Goal: Information Seeking & Learning: Learn about a topic

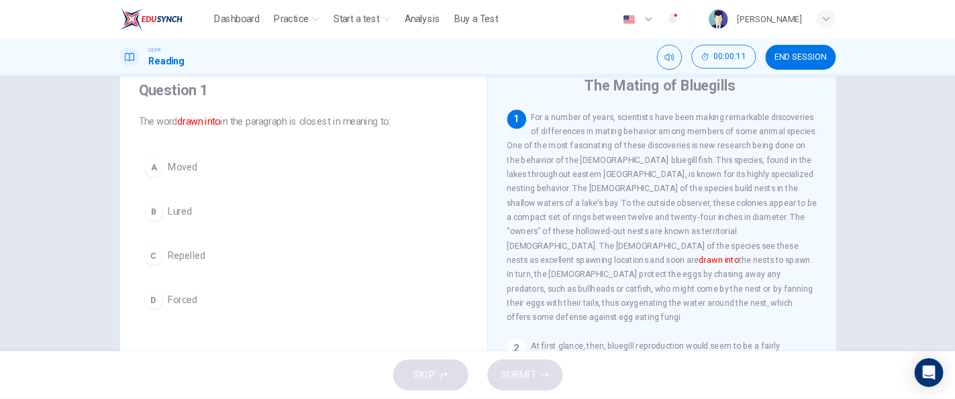
scroll to position [48, 0]
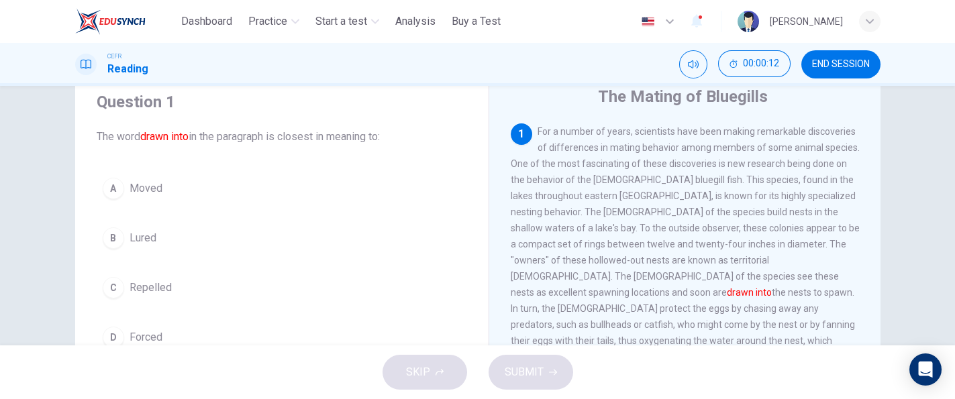
drag, startPoint x: 1058, startPoint y: 1, endPoint x: 415, endPoint y: 234, distance: 684.5
click at [415, 234] on button "B Lured" at bounding box center [282, 238] width 370 height 34
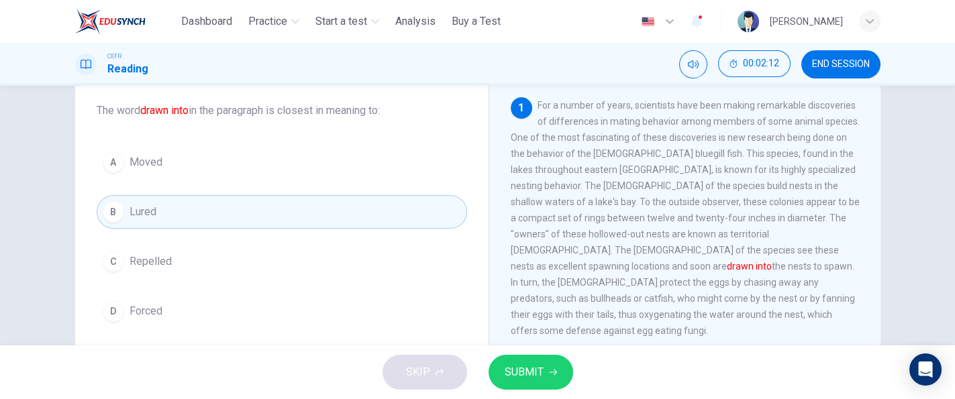
scroll to position [79, 0]
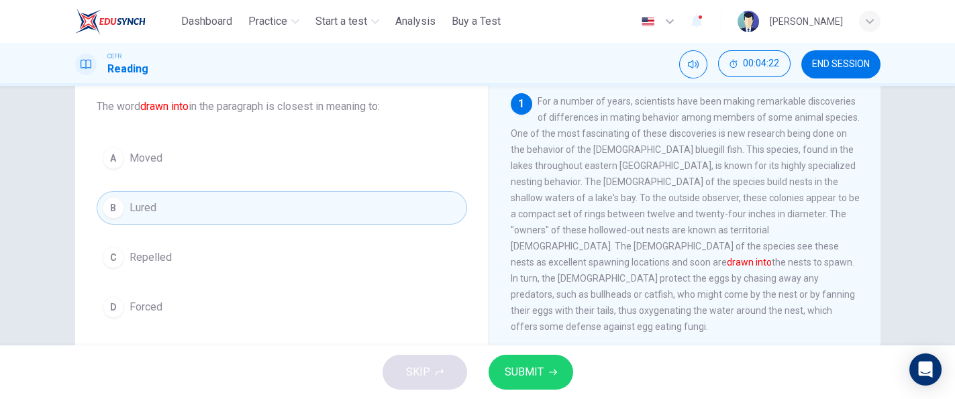
click at [544, 387] on button "SUBMIT" at bounding box center [531, 372] width 85 height 35
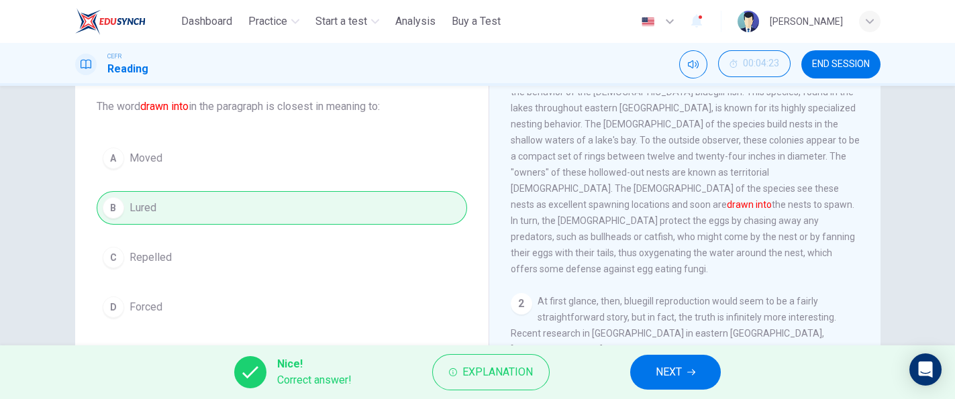
scroll to position [89, 0]
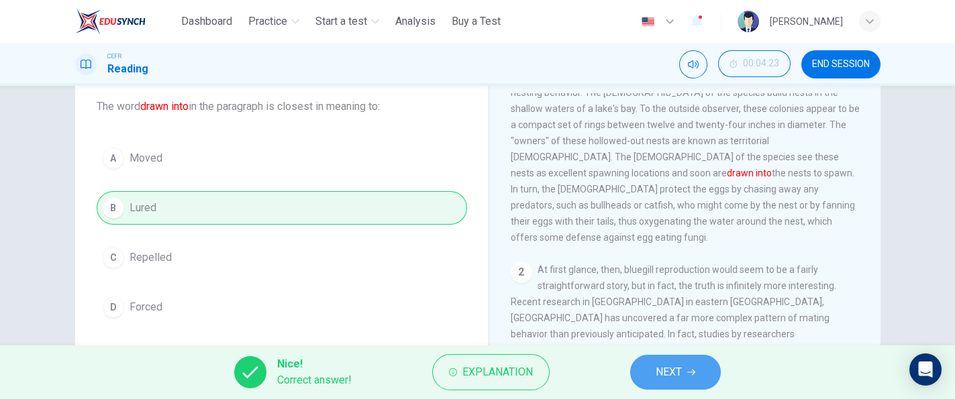
click at [700, 367] on button "NEXT" at bounding box center [675, 372] width 91 height 35
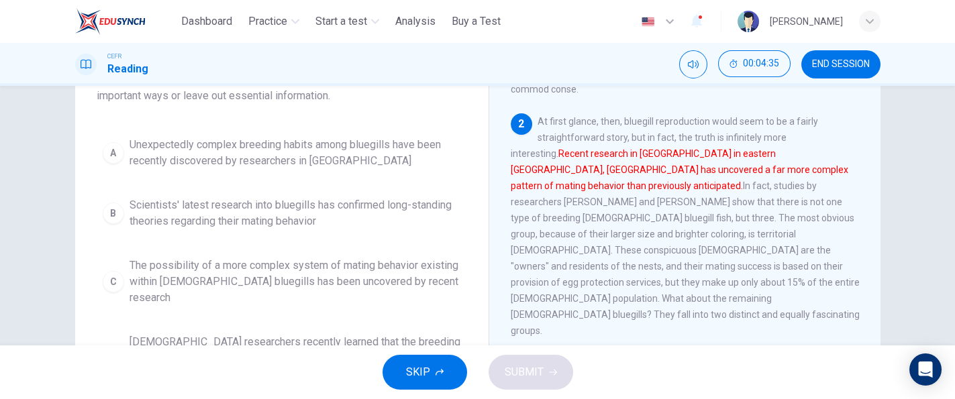
scroll to position [156, 0]
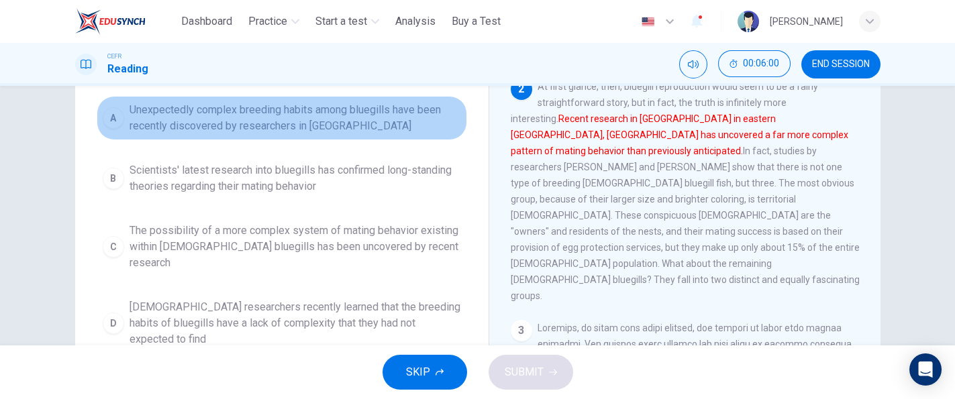
click at [311, 123] on span "Unexpectedly complex breeding habits among bluegills have been recently discove…" at bounding box center [296, 118] width 332 height 32
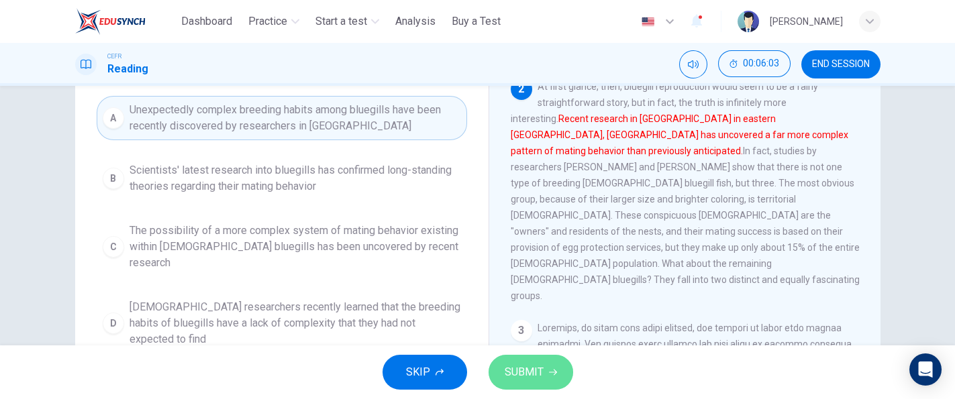
click at [513, 366] on span "SUBMIT" at bounding box center [524, 372] width 39 height 19
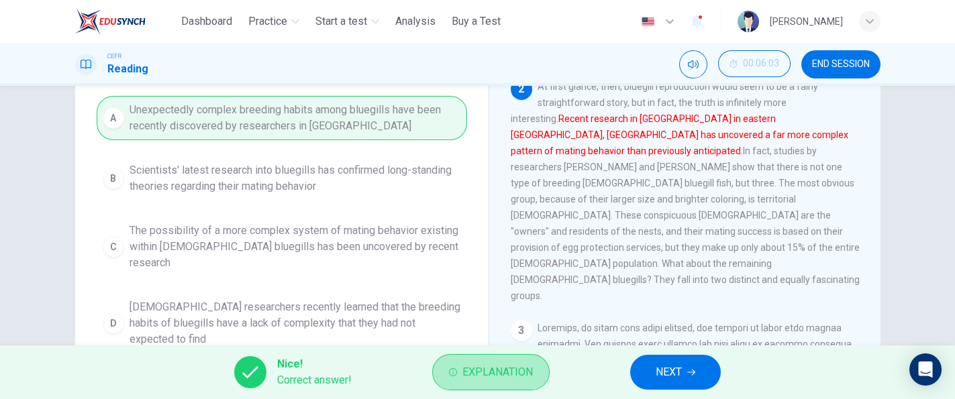
click at [513, 366] on span "Explanation" at bounding box center [497, 372] width 70 height 19
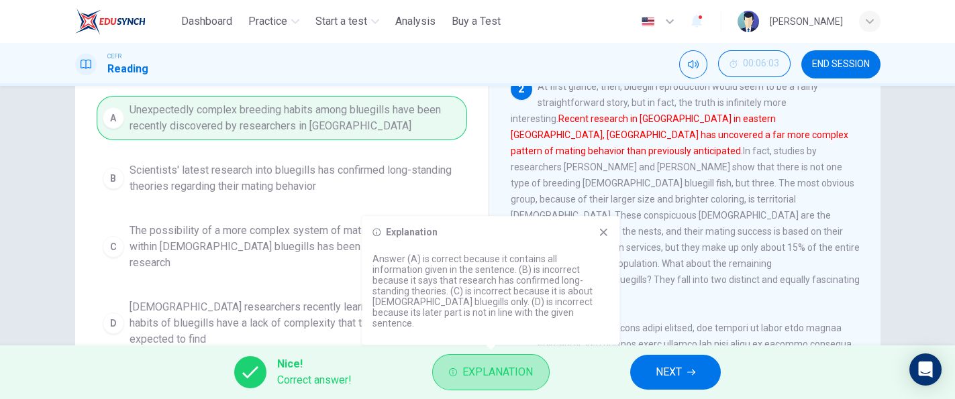
click at [513, 366] on span "Explanation" at bounding box center [497, 372] width 70 height 19
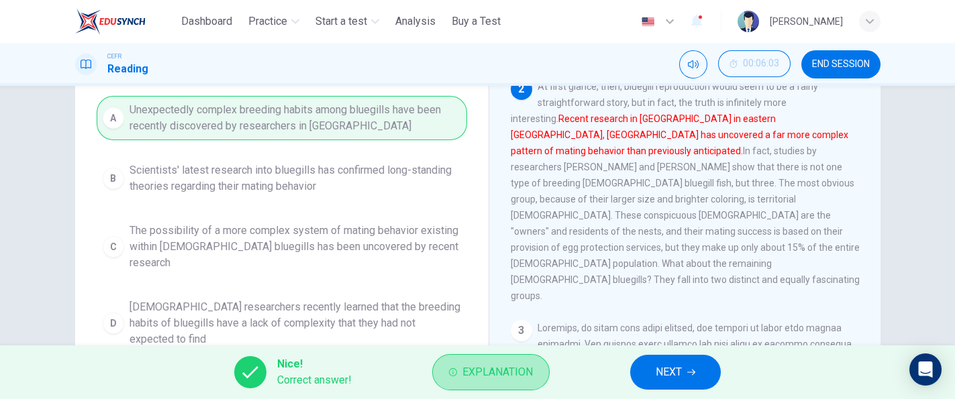
click at [513, 366] on span "Explanation" at bounding box center [497, 372] width 70 height 19
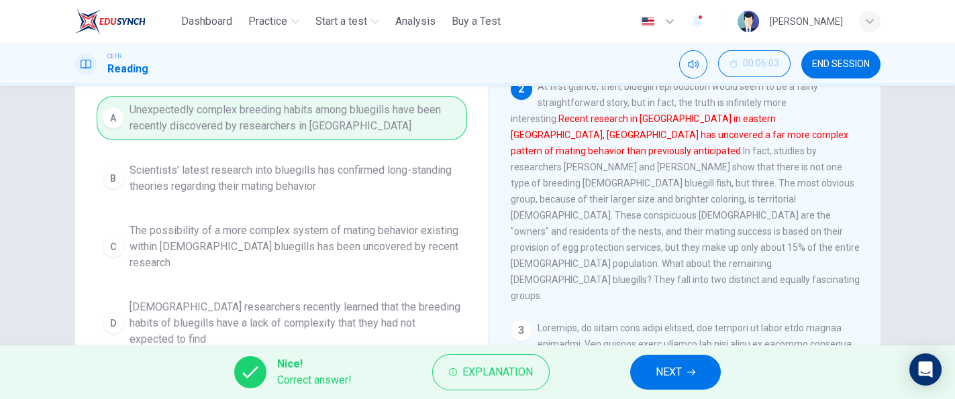
click at [663, 376] on span "NEXT" at bounding box center [669, 372] width 26 height 19
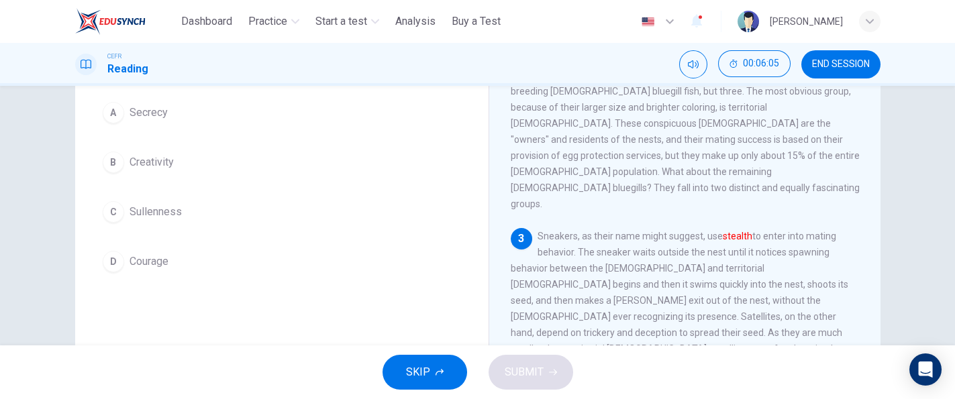
scroll to position [306, 0]
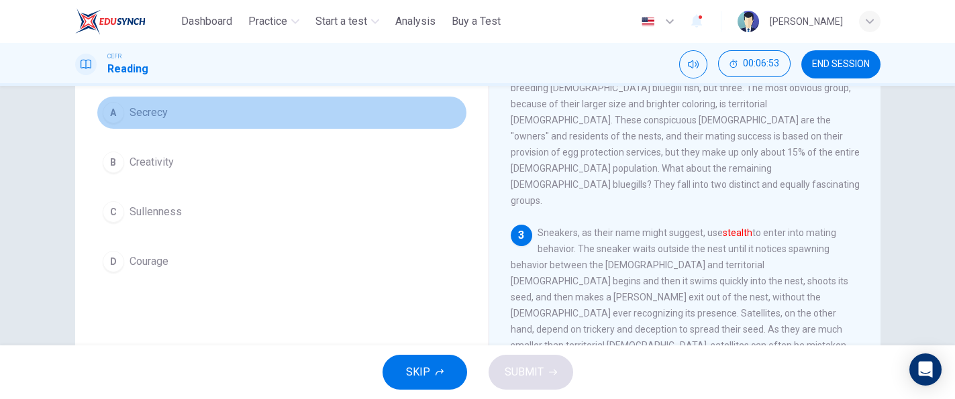
click at [254, 109] on button "A Secrecy" at bounding box center [282, 113] width 370 height 34
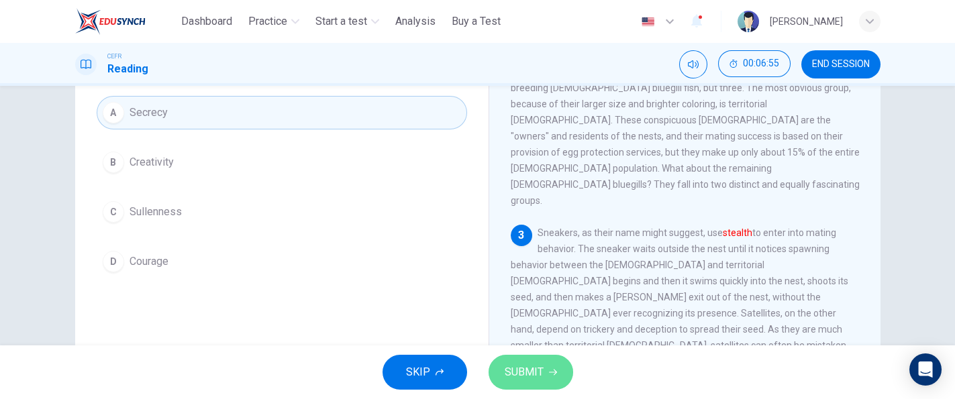
click at [538, 358] on button "SUBMIT" at bounding box center [531, 372] width 85 height 35
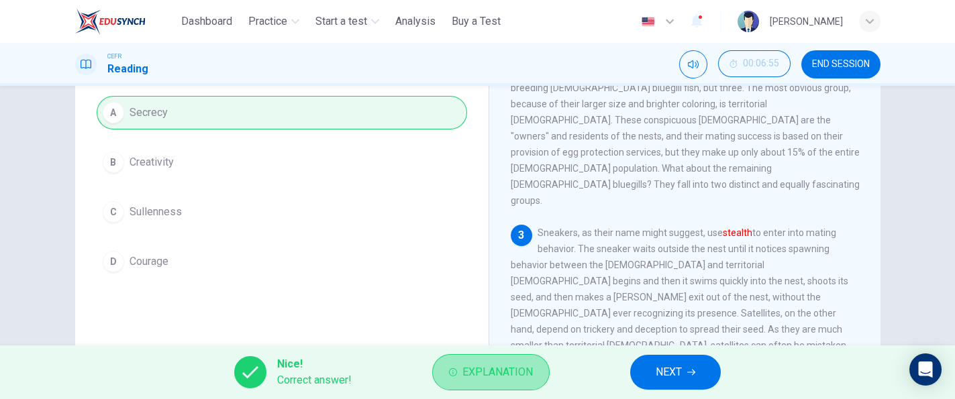
click at [478, 365] on span "Explanation" at bounding box center [497, 372] width 70 height 19
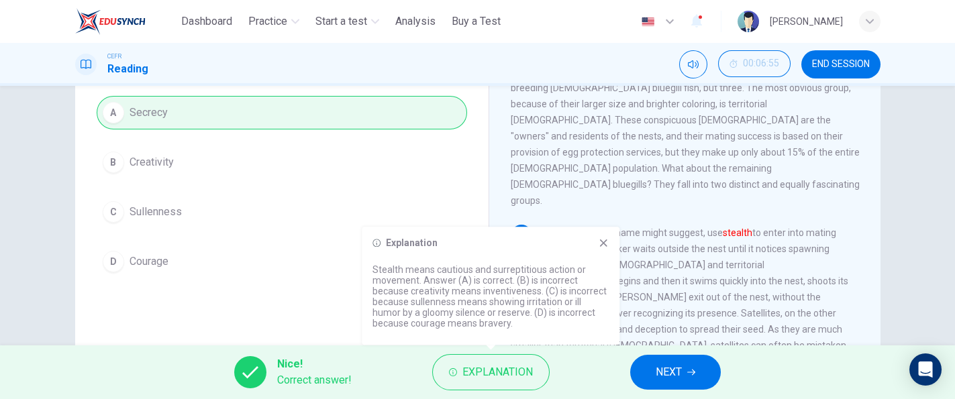
click at [694, 278] on span "Sneakers, as their name might suggest, use stealth" at bounding box center [685, 362] width 349 height 268
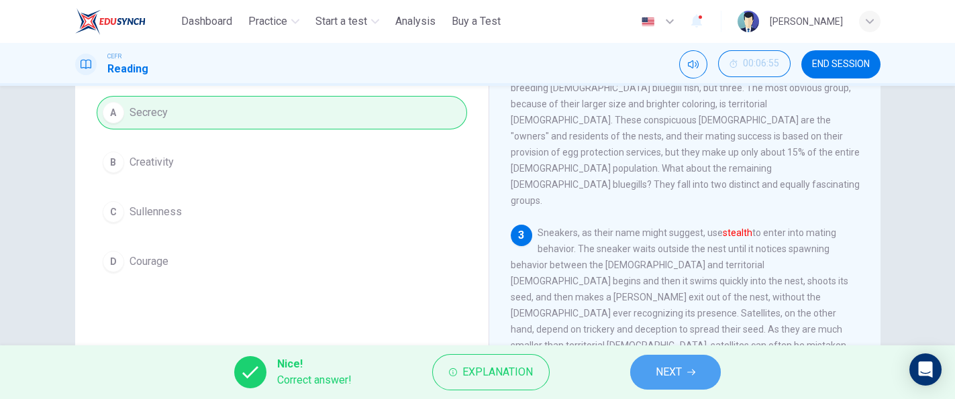
click at [669, 368] on span "NEXT" at bounding box center [669, 372] width 26 height 19
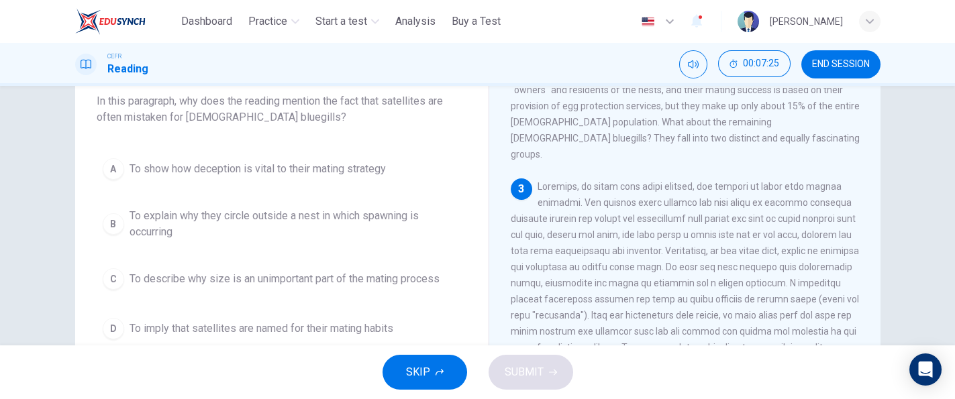
scroll to position [86, 0]
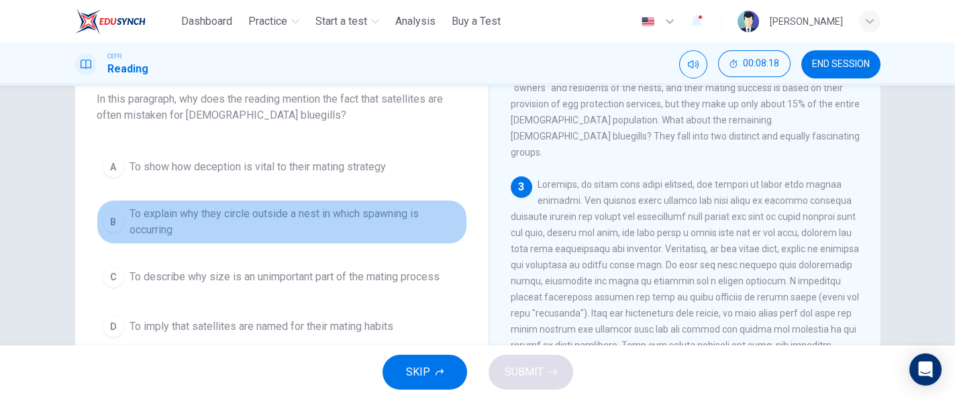
click at [416, 219] on span "To explain why they circle outside a nest in which spawning is occurring" at bounding box center [296, 222] width 332 height 32
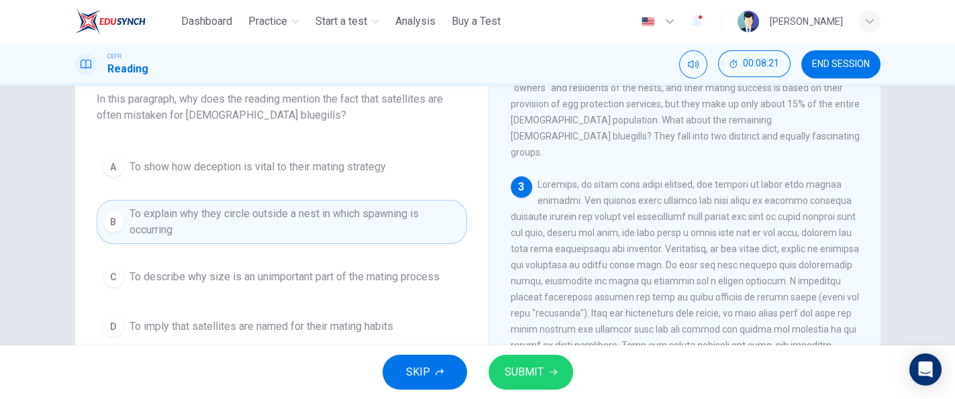
click at [540, 355] on button "SUBMIT" at bounding box center [531, 372] width 85 height 35
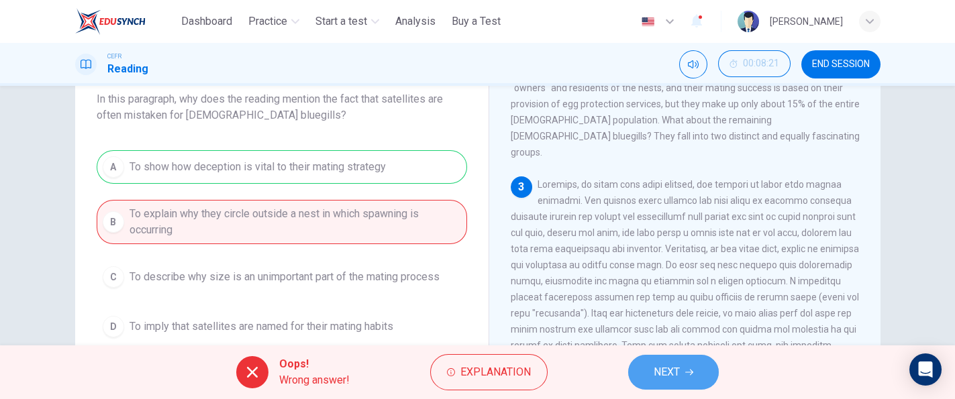
click at [654, 366] on span "NEXT" at bounding box center [667, 372] width 26 height 19
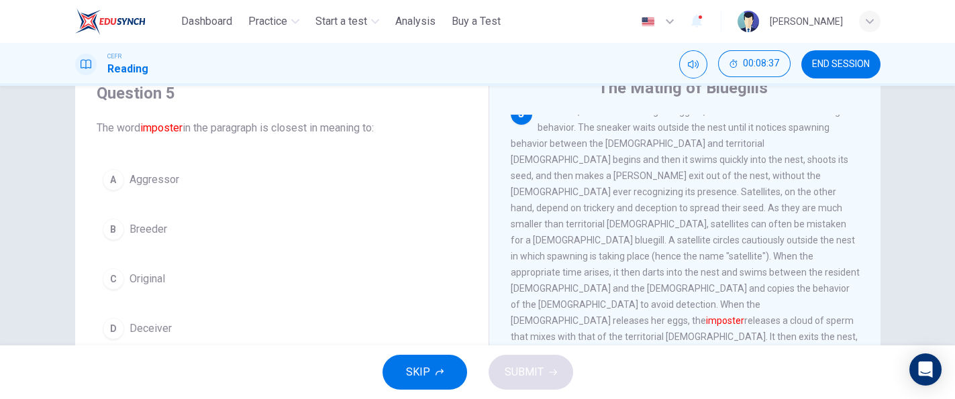
scroll to position [55, 0]
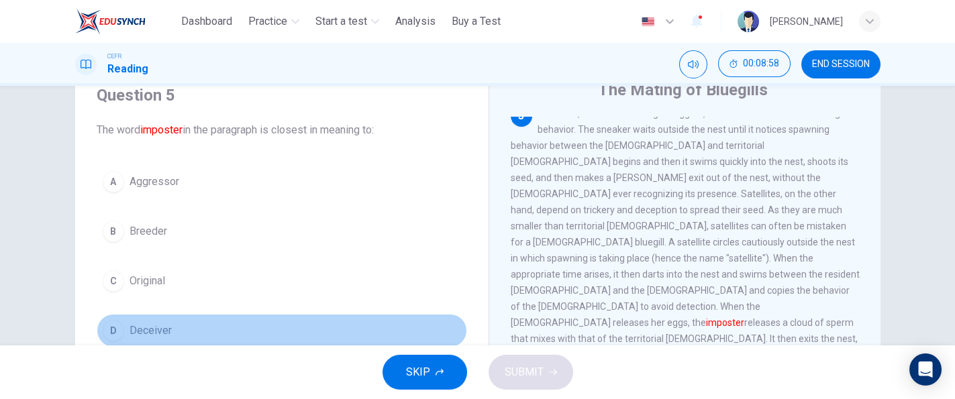
click at [153, 323] on span "Deceiver" at bounding box center [151, 331] width 42 height 16
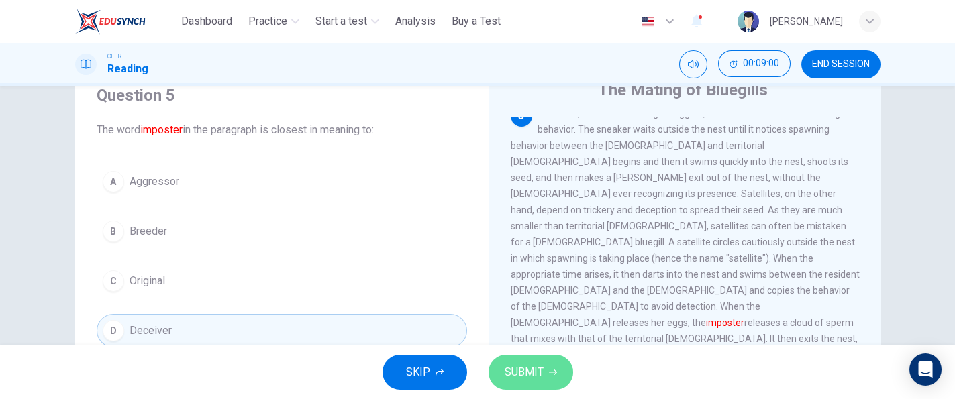
click at [502, 363] on button "SUBMIT" at bounding box center [531, 372] width 85 height 35
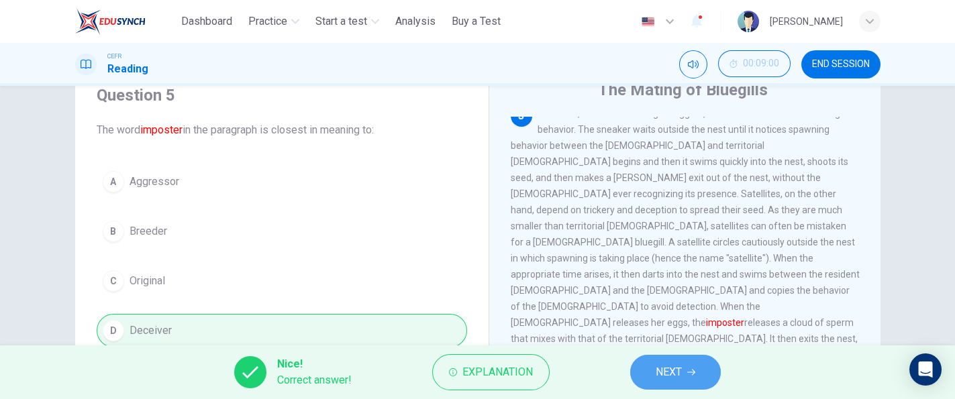
click at [684, 364] on button "NEXT" at bounding box center [675, 372] width 91 height 35
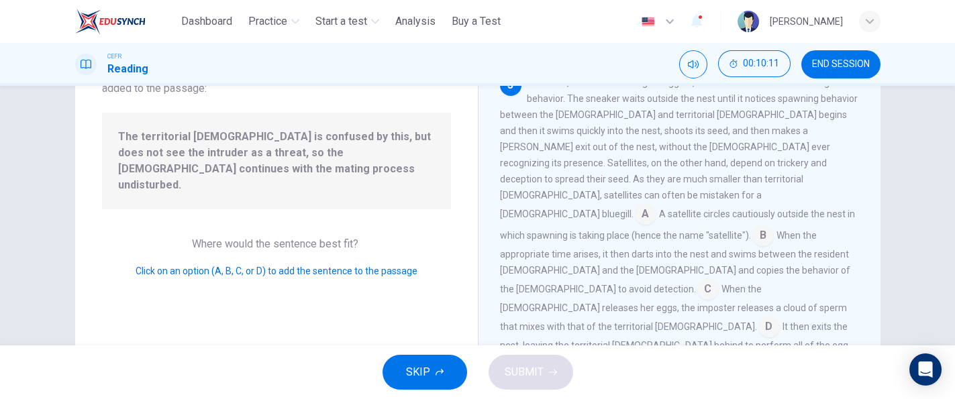
scroll to position [95, 0]
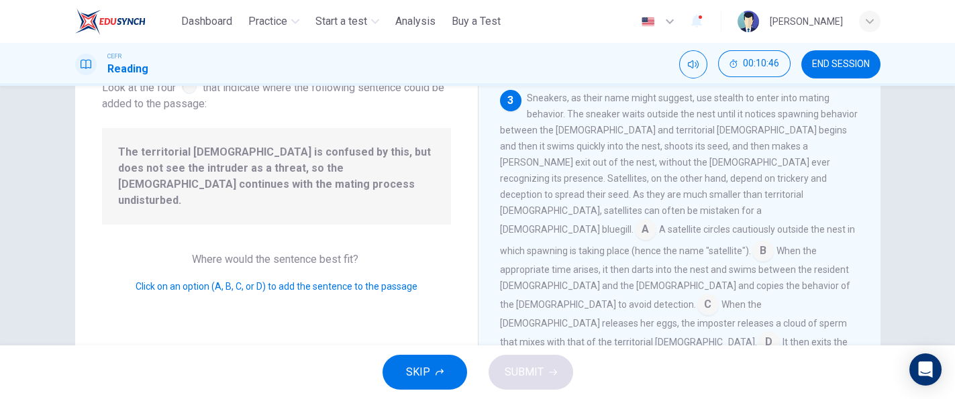
click at [780, 333] on input at bounding box center [768, 343] width 21 height 21
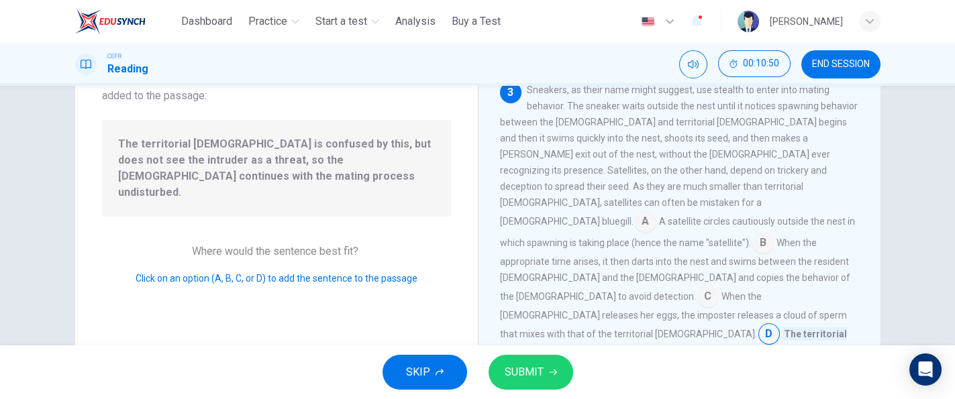
scroll to position [105, 0]
click at [656, 211] on input at bounding box center [645, 221] width 21 height 21
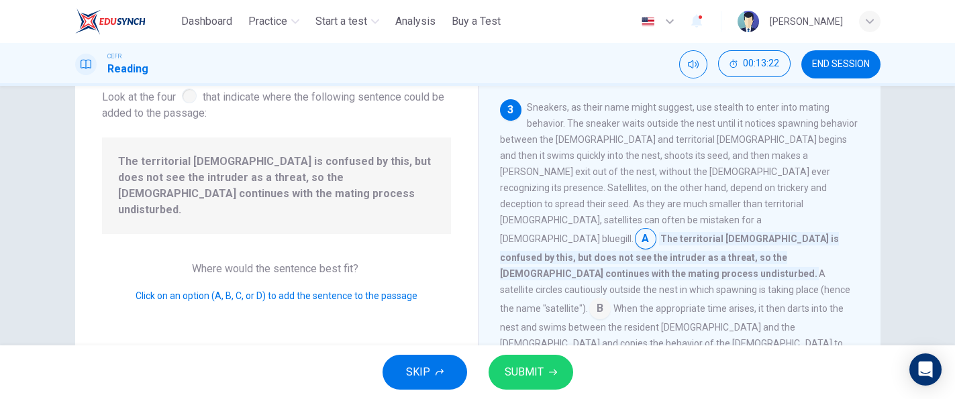
scroll to position [79, 0]
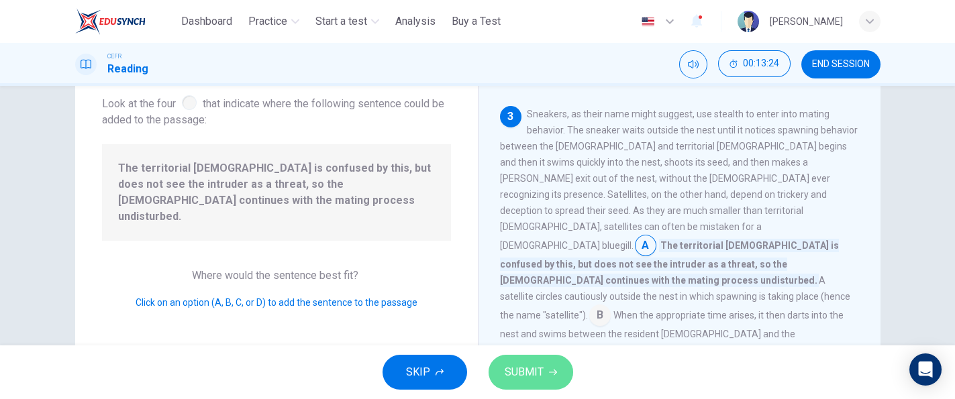
click at [563, 367] on button "SUBMIT" at bounding box center [531, 372] width 85 height 35
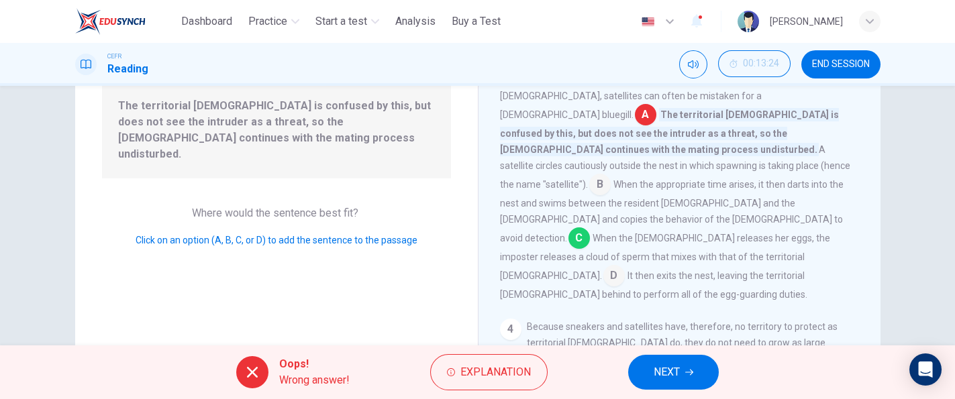
scroll to position [500, 0]
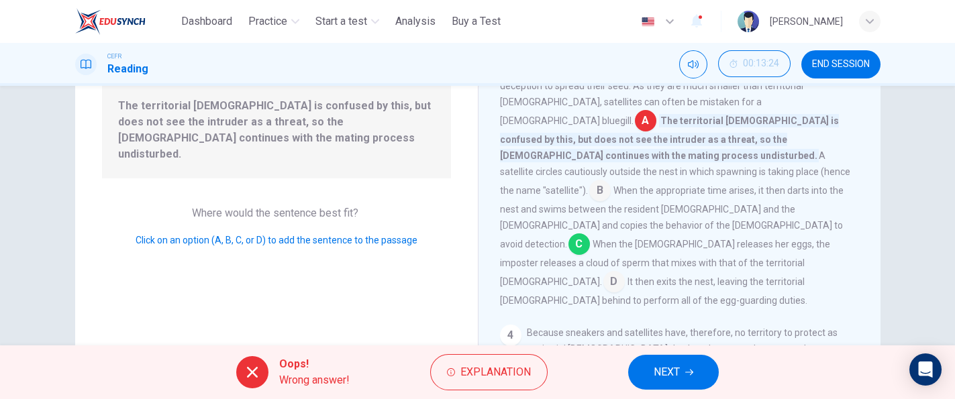
click at [669, 368] on span "NEXT" at bounding box center [667, 372] width 26 height 19
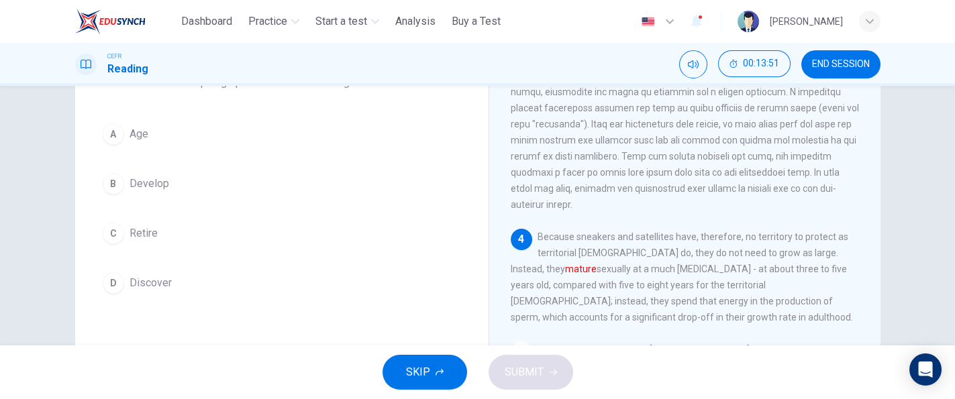
scroll to position [130, 0]
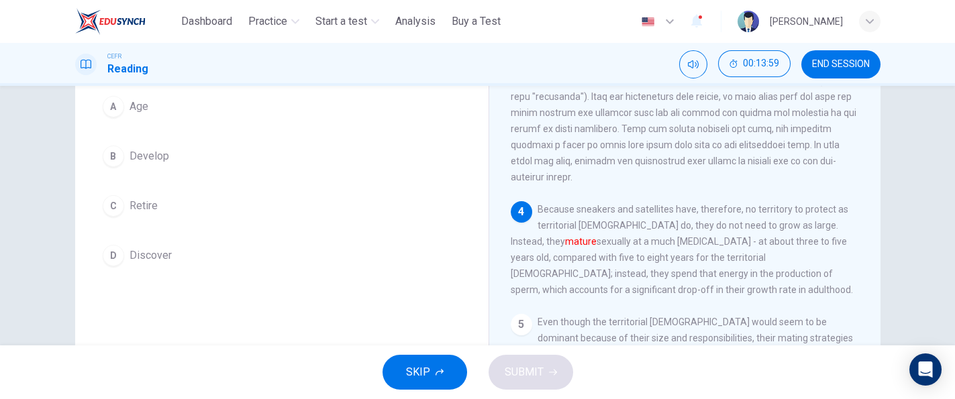
click at [168, 251] on button "D Discover" at bounding box center [282, 256] width 370 height 34
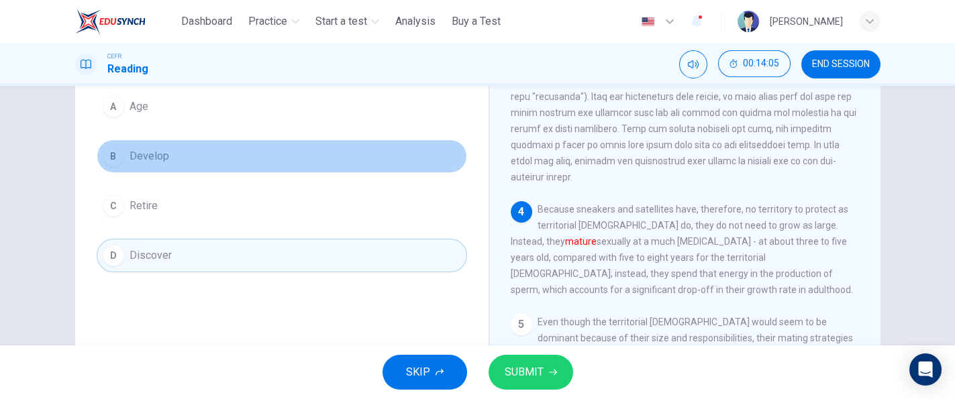
click at [297, 153] on button "B Develop" at bounding box center [282, 157] width 370 height 34
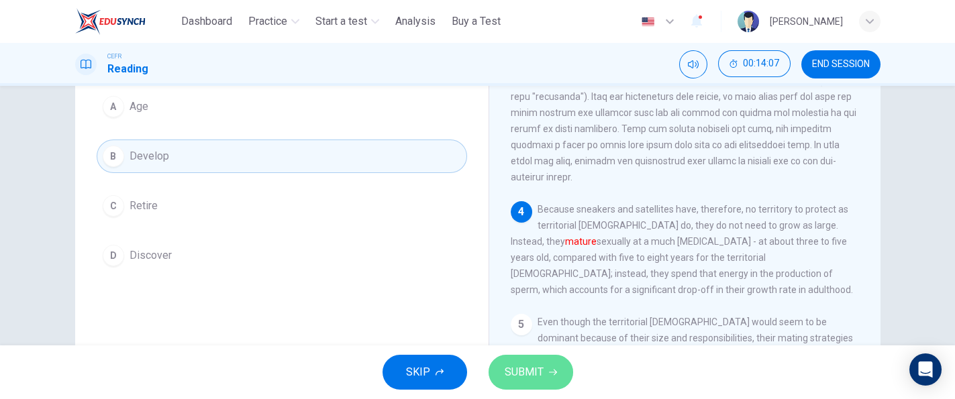
click at [507, 360] on button "SUBMIT" at bounding box center [531, 372] width 85 height 35
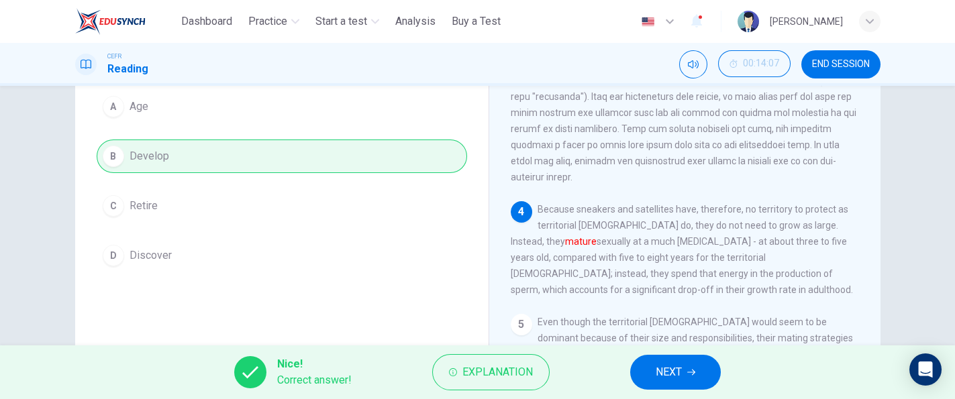
click at [507, 360] on button "Explanation" at bounding box center [490, 372] width 117 height 36
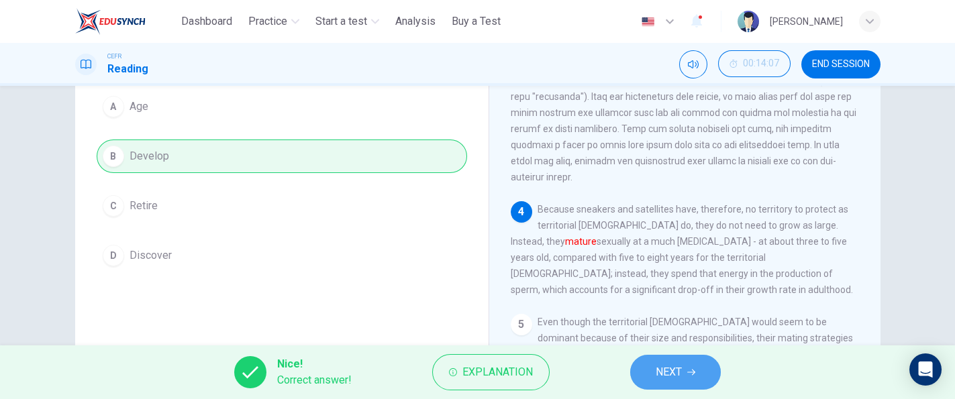
click at [665, 378] on span "NEXT" at bounding box center [669, 372] width 26 height 19
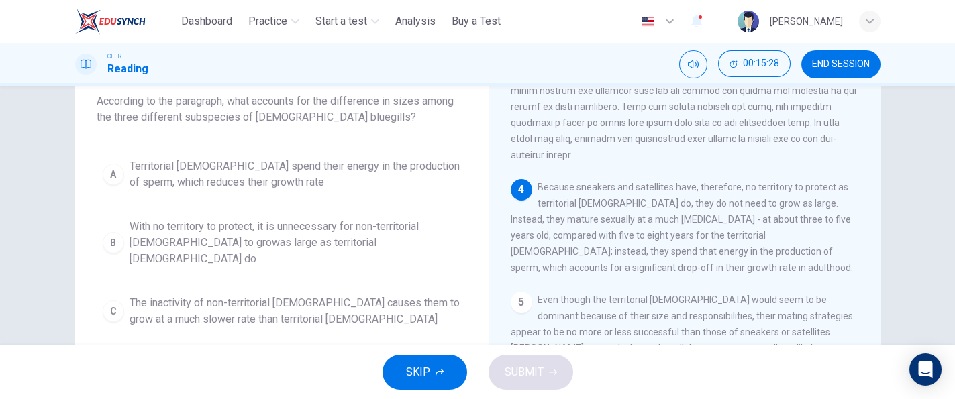
scroll to position [77, 0]
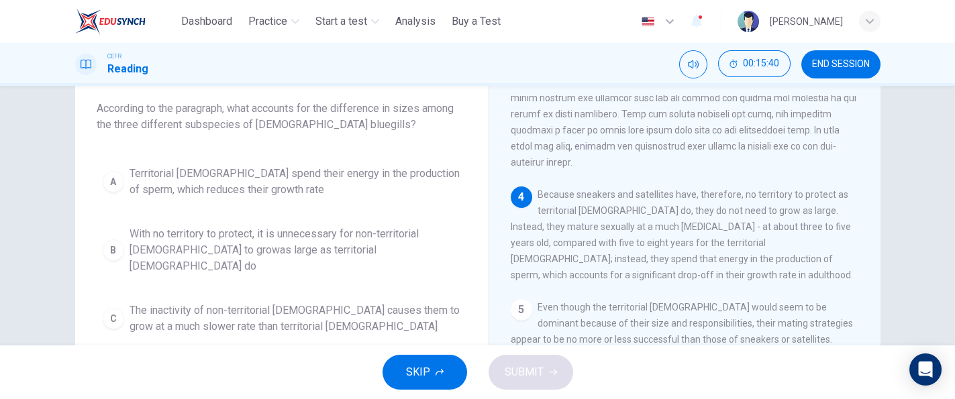
drag, startPoint x: 226, startPoint y: 107, endPoint x: 348, endPoint y: 134, distance: 125.2
click at [348, 134] on div "Question 8 According to the paragraph, what accounts for the difference in size…" at bounding box center [282, 232] width 392 height 365
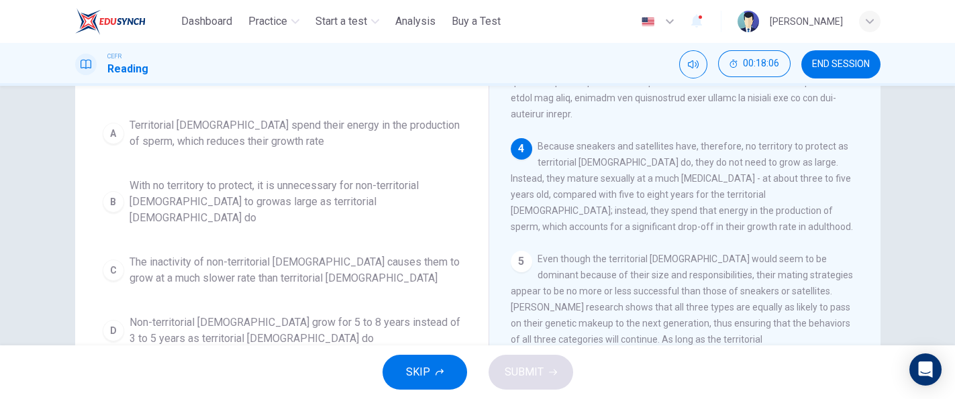
scroll to position [126, 0]
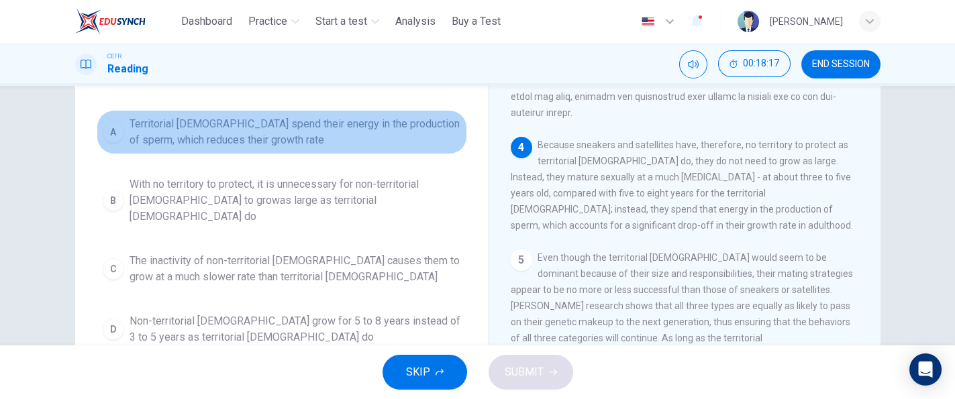
click at [419, 136] on span "Territorial [DEMOGRAPHIC_DATA] spend their energy in the production of sperm, w…" at bounding box center [296, 132] width 332 height 32
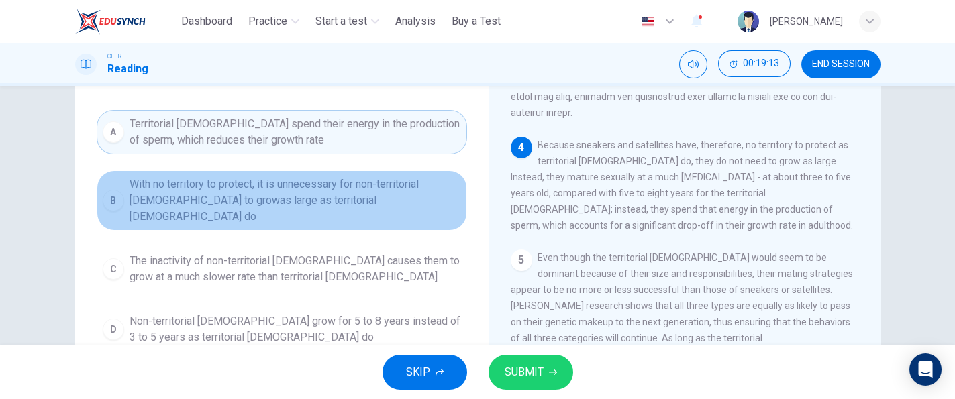
click at [285, 193] on span "With no territory to protect, it is unnecessary for non-territorial [DEMOGRAPHI…" at bounding box center [296, 201] width 332 height 48
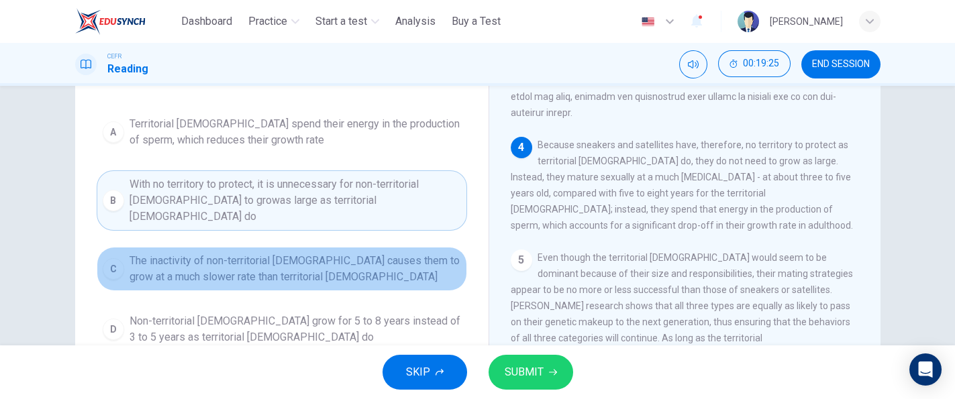
click at [381, 255] on span "The inactivity of non-territorial [DEMOGRAPHIC_DATA] causes them to grow at a m…" at bounding box center [296, 269] width 332 height 32
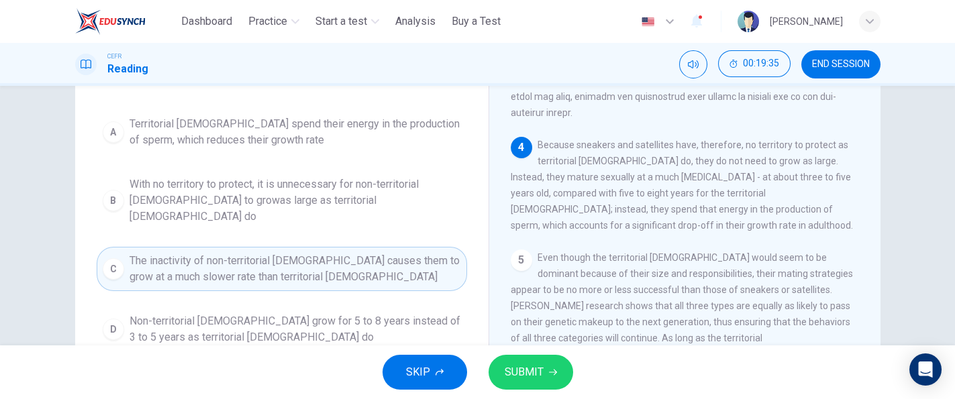
click at [344, 132] on span "Territorial [DEMOGRAPHIC_DATA] spend their energy in the production of sperm, w…" at bounding box center [296, 132] width 332 height 32
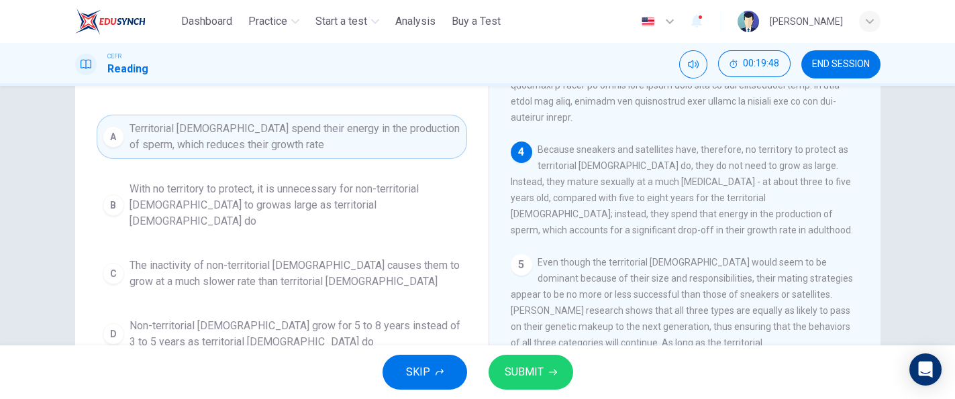
scroll to position [140, 0]
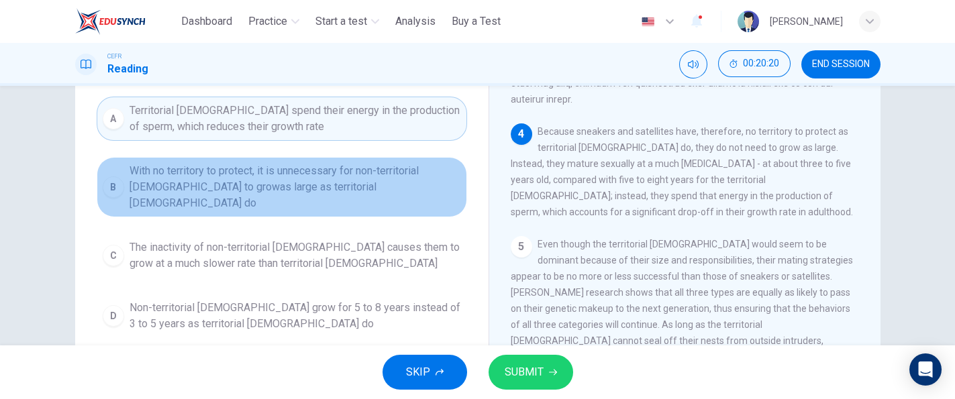
click at [280, 189] on span "With no territory to protect, it is unnecessary for non-territorial [DEMOGRAPHI…" at bounding box center [296, 187] width 332 height 48
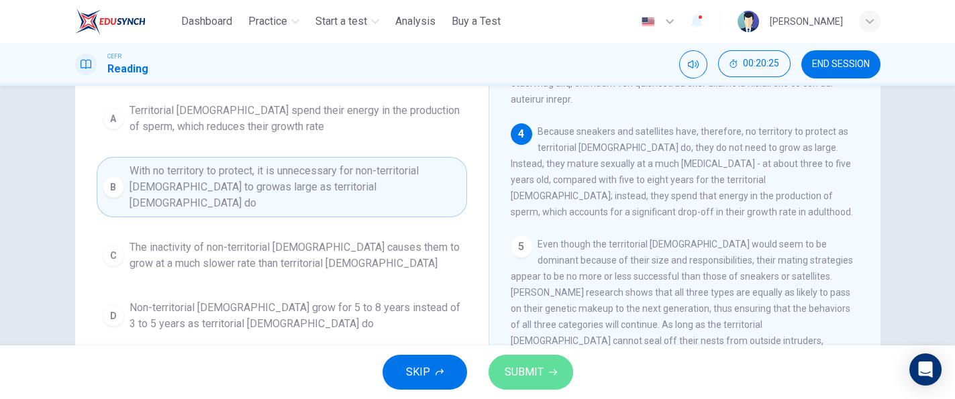
click at [525, 360] on button "SUBMIT" at bounding box center [531, 372] width 85 height 35
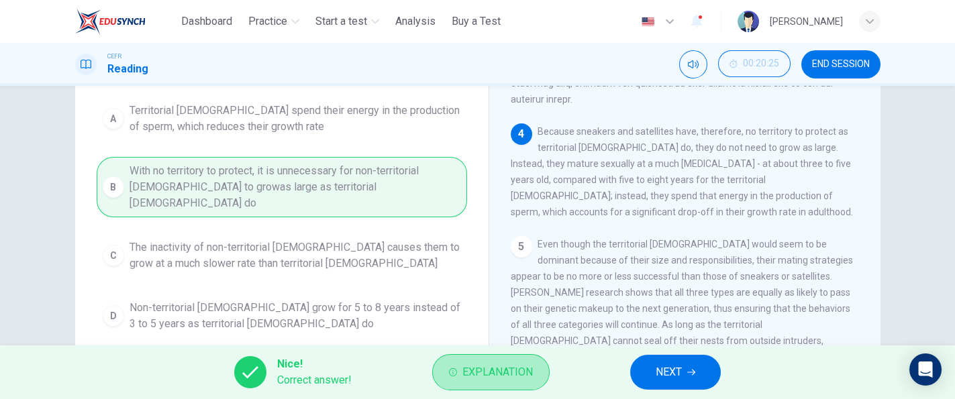
click at [525, 360] on button "Explanation" at bounding box center [490, 372] width 117 height 36
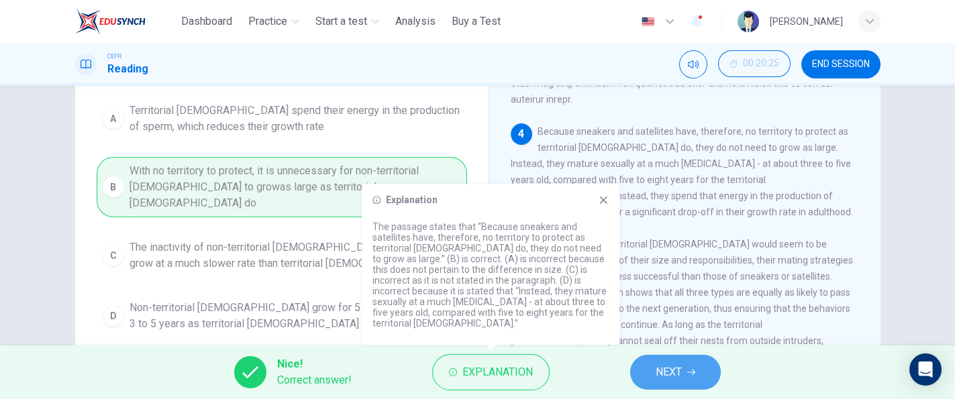
click at [656, 385] on button "NEXT" at bounding box center [675, 372] width 91 height 35
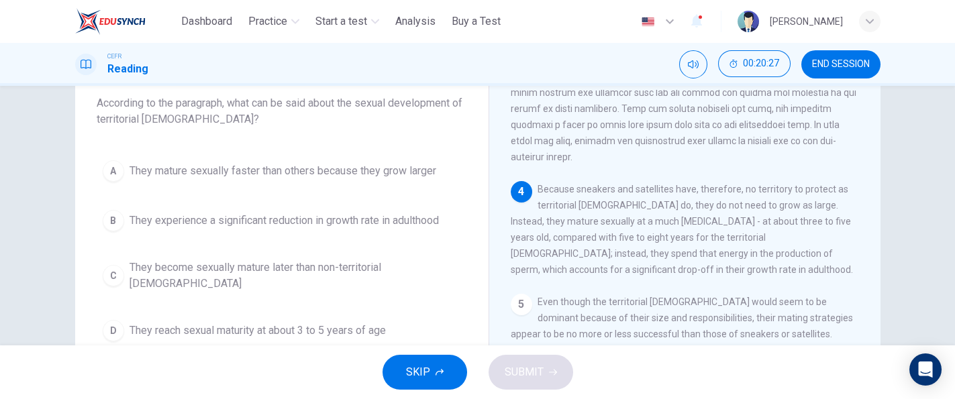
scroll to position [78, 0]
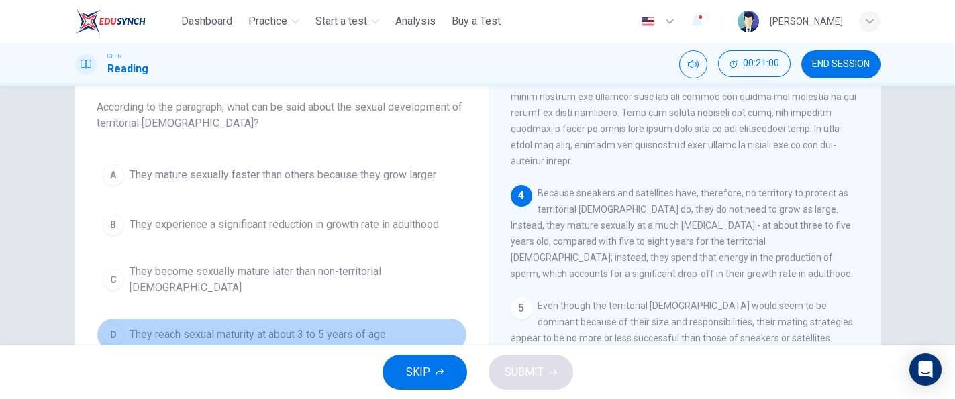
click at [379, 327] on span "They reach sexual maturity at about 3 to 5 years of age" at bounding box center [258, 335] width 256 height 16
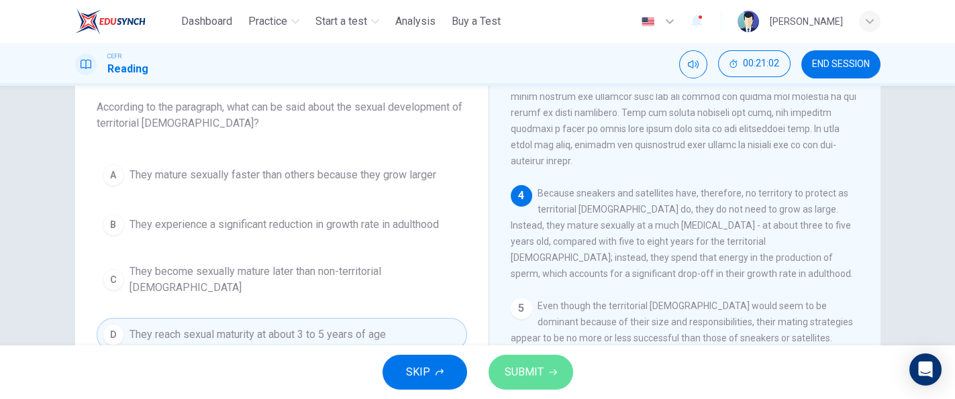
click at [538, 365] on span "SUBMIT" at bounding box center [524, 372] width 39 height 19
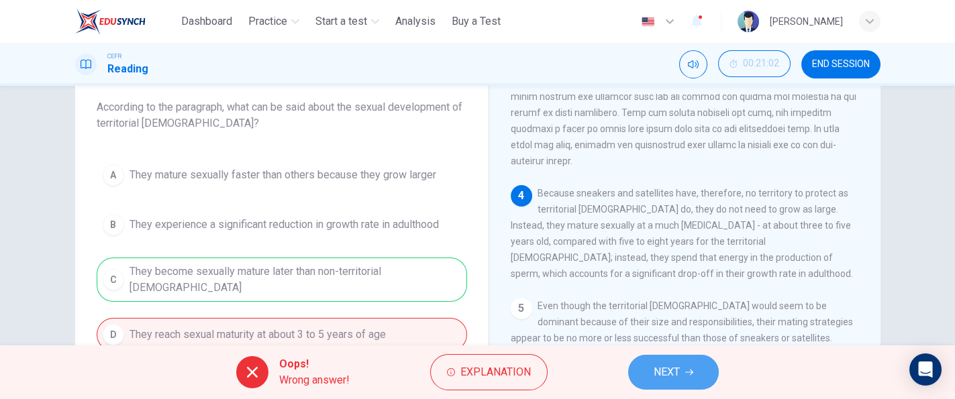
click at [657, 379] on span "NEXT" at bounding box center [667, 372] width 26 height 19
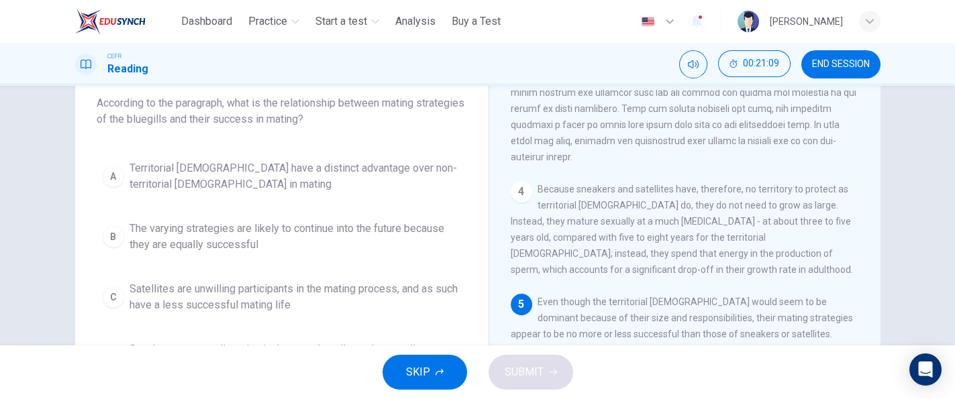
scroll to position [118, 0]
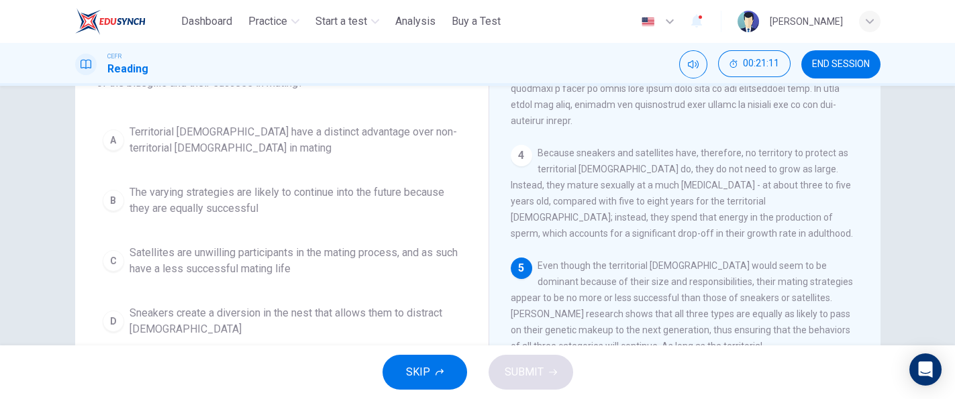
drag, startPoint x: 875, startPoint y: 305, endPoint x: 869, endPoint y: 307, distance: 6.8
click at [869, 307] on div "The Mating of Bluegills 1 2 At first glance, then, bluegill reproduction would …" at bounding box center [685, 239] width 392 height 488
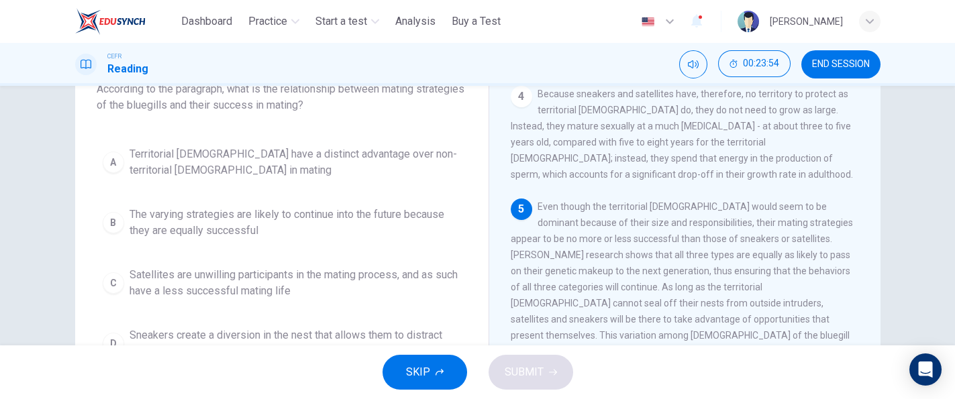
scroll to position [128, 0]
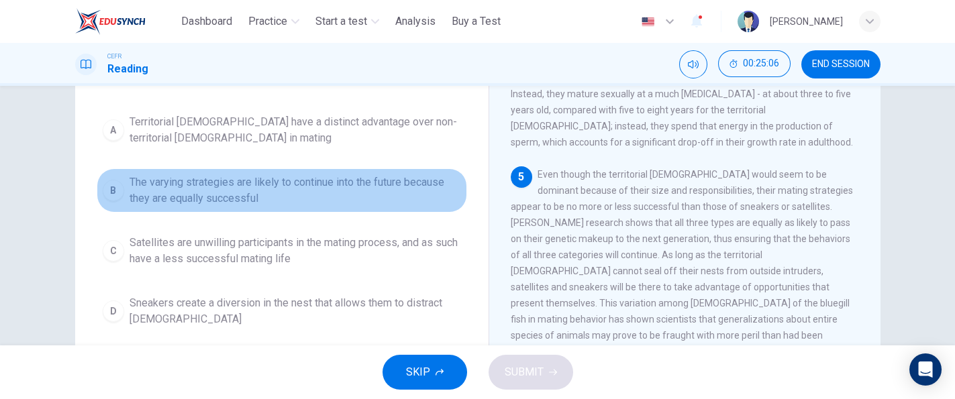
click at [381, 193] on span "The varying strategies are likely to continue into the future because they are …" at bounding box center [296, 191] width 332 height 32
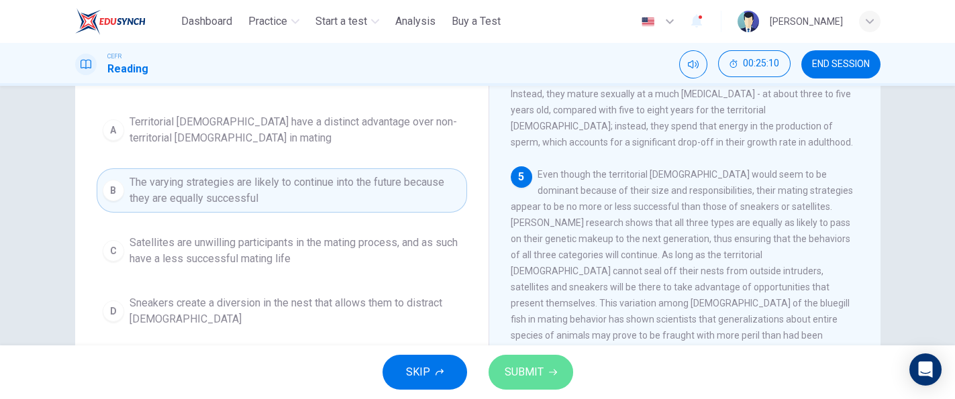
click at [536, 358] on button "SUBMIT" at bounding box center [531, 372] width 85 height 35
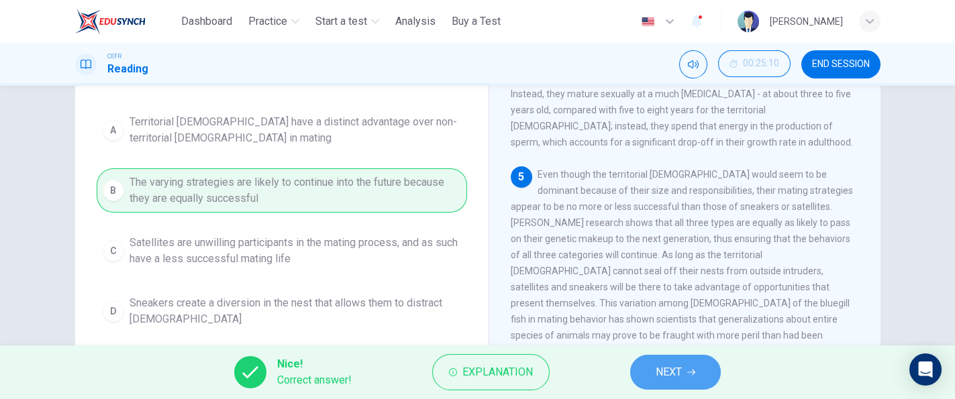
click at [688, 362] on button "NEXT" at bounding box center [675, 372] width 91 height 35
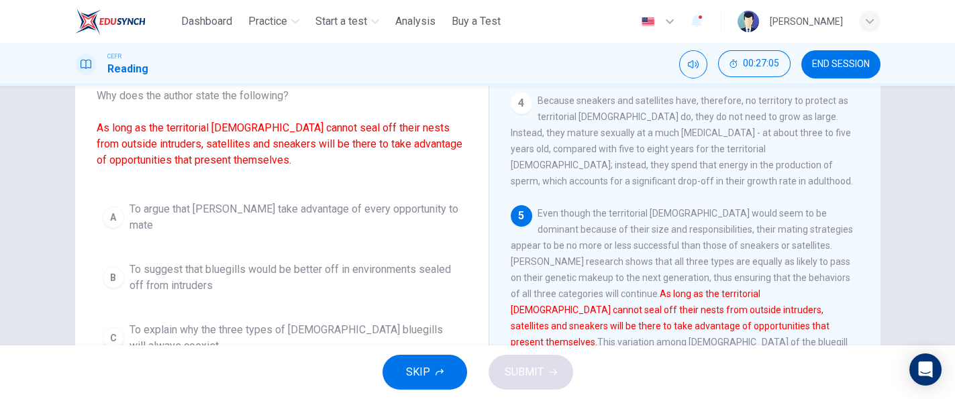
scroll to position [179, 0]
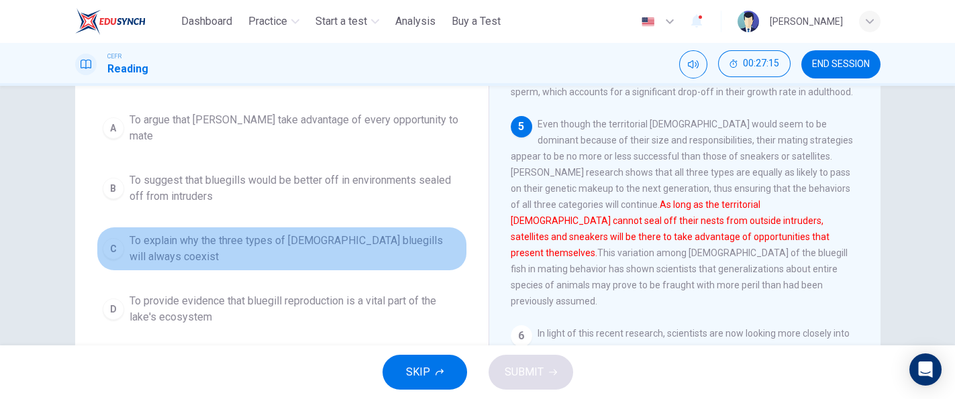
click at [434, 238] on span "To explain why the three types of [DEMOGRAPHIC_DATA] bluegills will always coex…" at bounding box center [296, 249] width 332 height 32
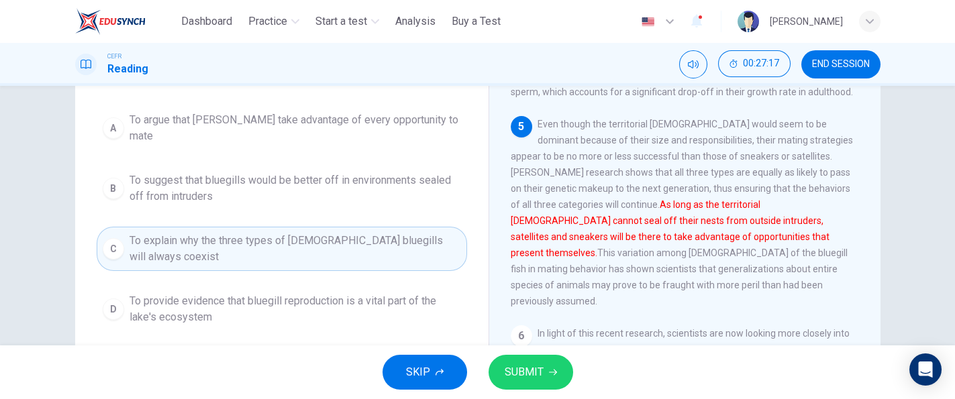
click at [538, 360] on button "SUBMIT" at bounding box center [531, 372] width 85 height 35
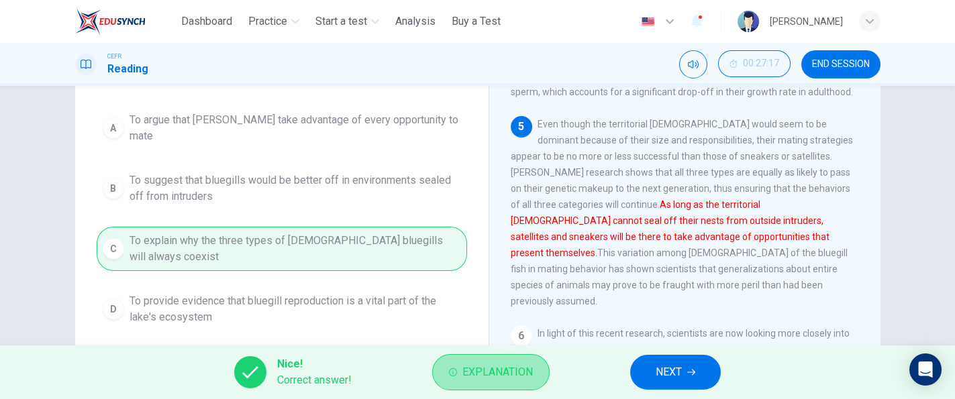
click at [494, 364] on span "Explanation" at bounding box center [497, 372] width 70 height 19
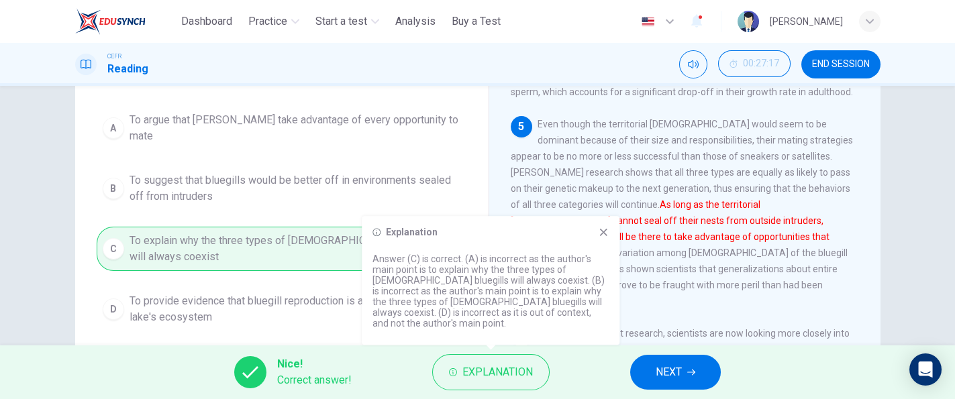
click at [659, 297] on div "5 Even though the territorial [DEMOGRAPHIC_DATA] would seem to be dominant beca…" at bounding box center [685, 212] width 349 height 193
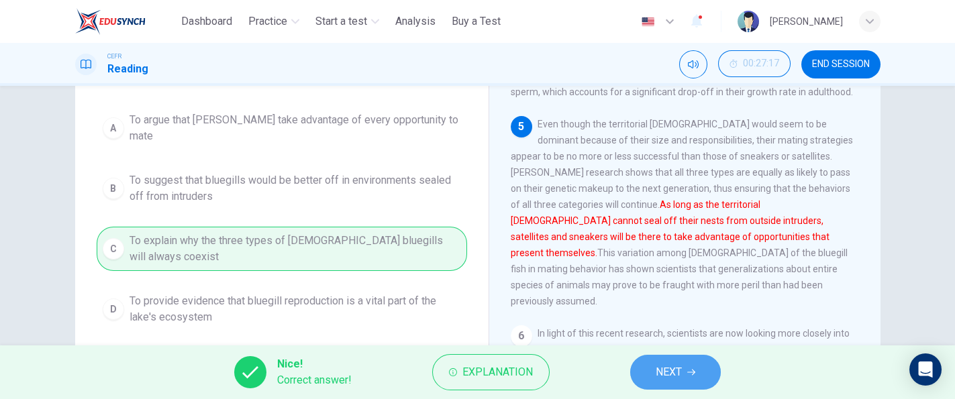
click at [663, 366] on span "NEXT" at bounding box center [669, 372] width 26 height 19
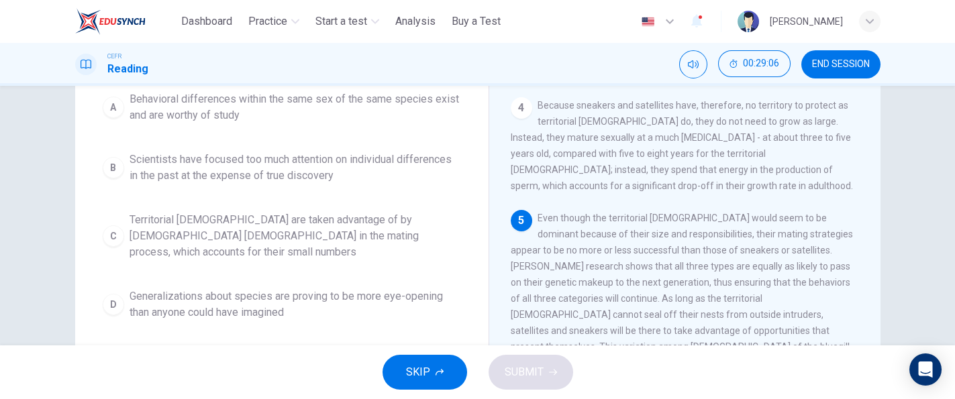
scroll to position [115, 0]
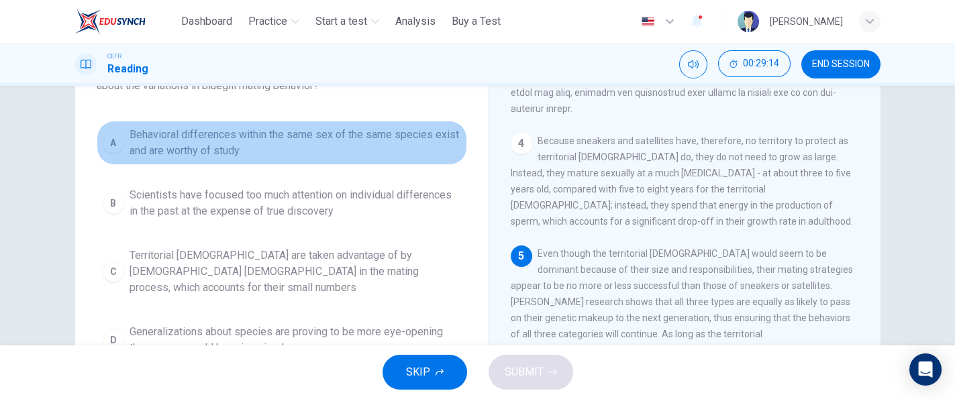
click at [366, 152] on span "Behavioral differences within the same sex of the same species exist and are wo…" at bounding box center [296, 143] width 332 height 32
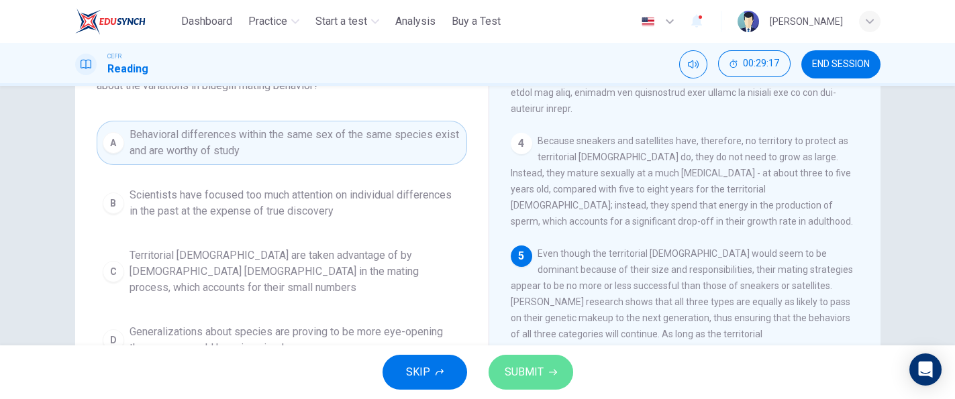
click at [548, 364] on button "SUBMIT" at bounding box center [531, 372] width 85 height 35
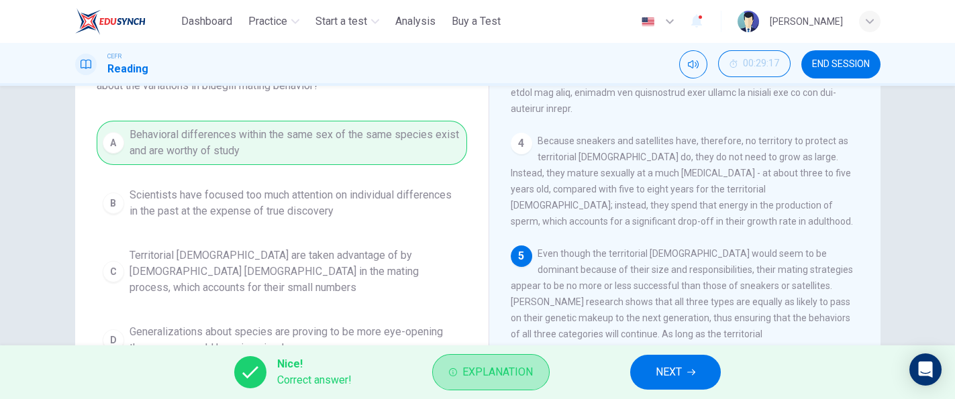
click at [546, 363] on button "Explanation" at bounding box center [490, 372] width 117 height 36
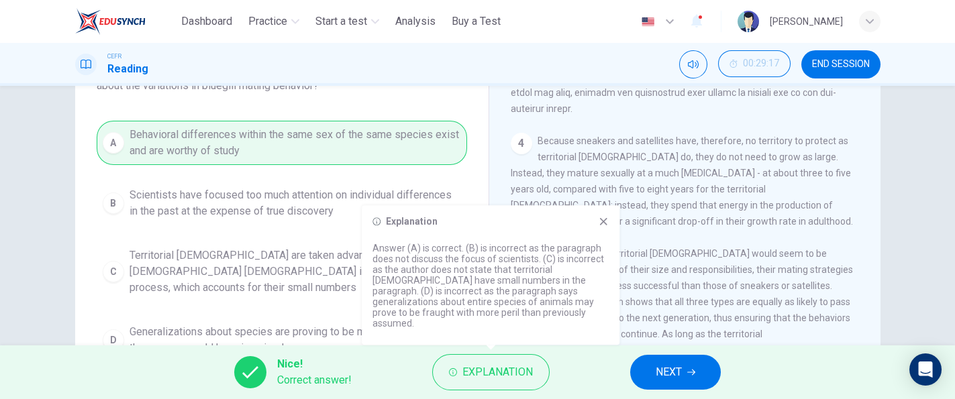
click at [651, 298] on span "Even though the territorial [DEMOGRAPHIC_DATA] would seem to be dominant becaus…" at bounding box center [682, 342] width 342 height 188
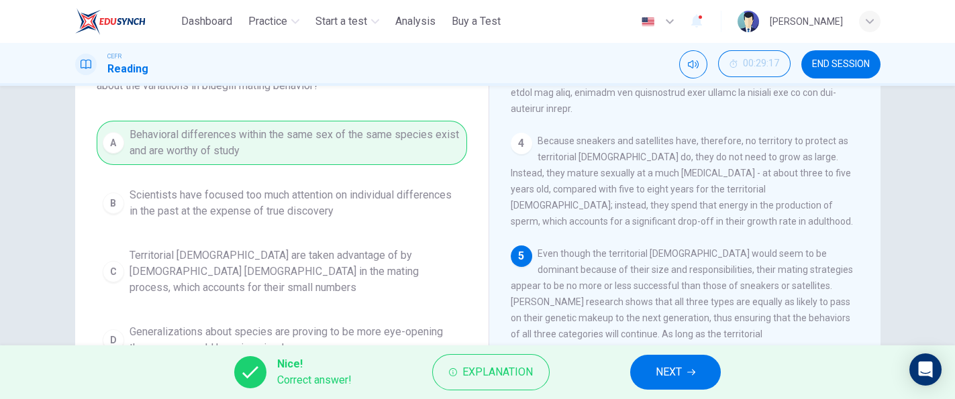
click at [652, 375] on button "NEXT" at bounding box center [675, 372] width 91 height 35
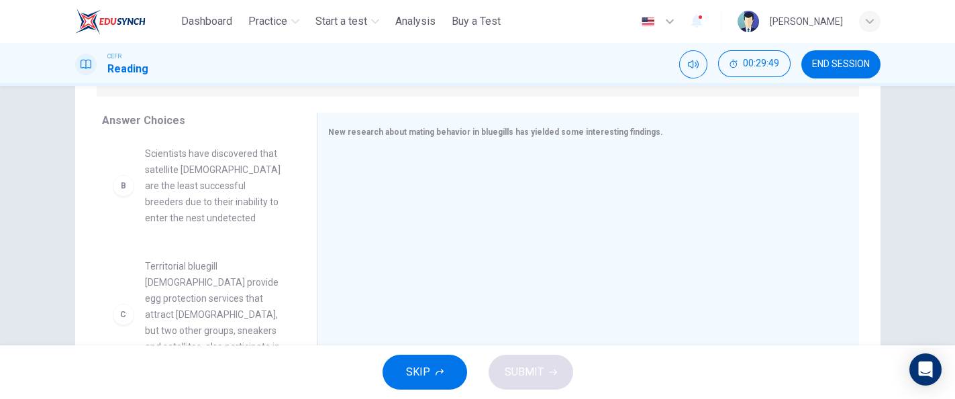
scroll to position [144, 0]
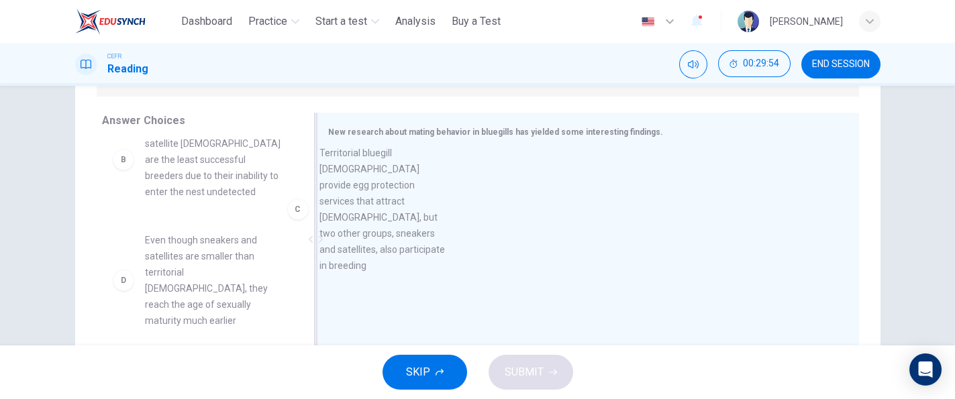
drag, startPoint x: 220, startPoint y: 262, endPoint x: 428, endPoint y: 186, distance: 221.7
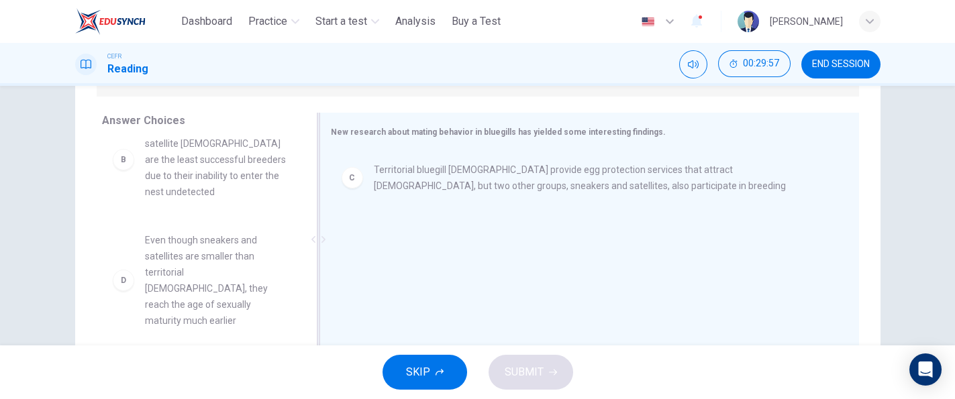
drag, startPoint x: 314, startPoint y: 215, endPoint x: 319, endPoint y: 244, distance: 29.4
click at [319, 244] on div at bounding box center [318, 240] width 17 height 254
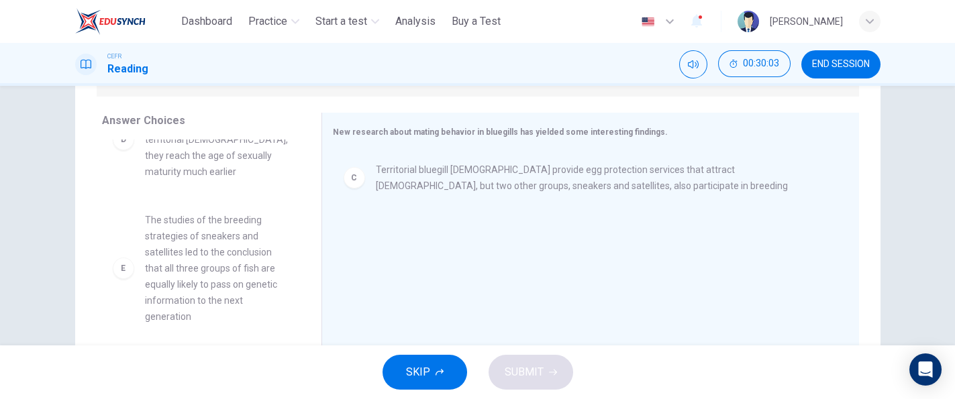
scroll to position [278, 0]
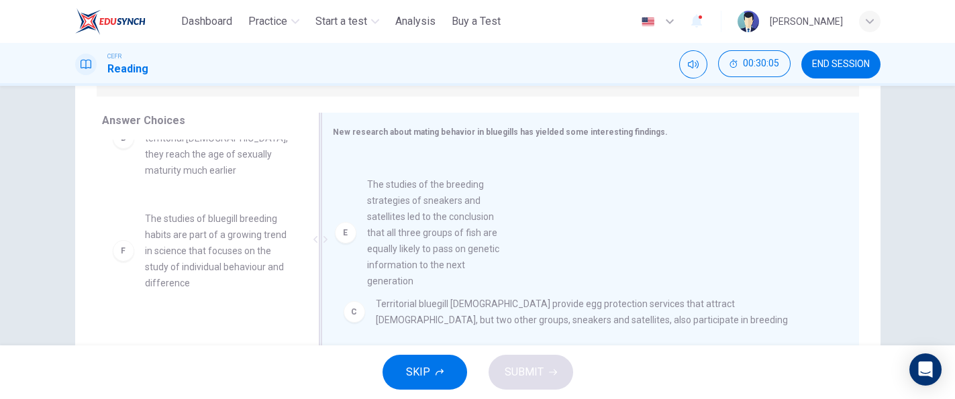
drag, startPoint x: 248, startPoint y: 257, endPoint x: 489, endPoint y: 236, distance: 241.9
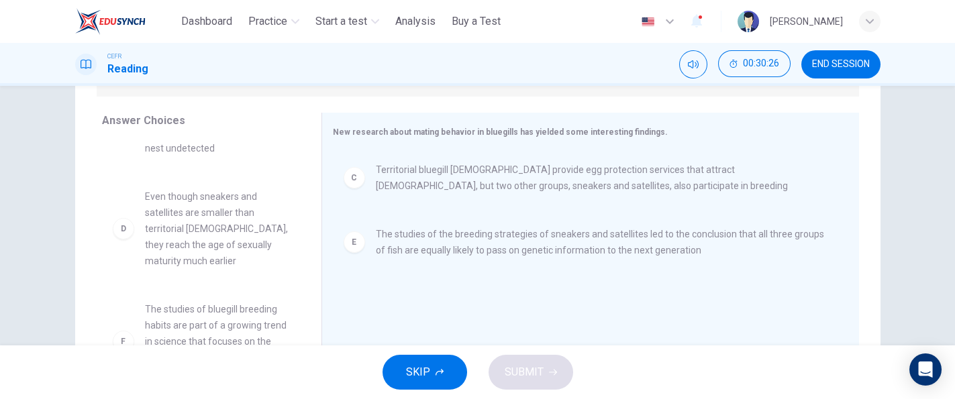
scroll to position [189, 0]
click at [313, 282] on div at bounding box center [321, 240] width 17 height 254
drag, startPoint x: 308, startPoint y: 282, endPoint x: 309, endPoint y: 289, distance: 6.7
click at [314, 289] on div at bounding box center [322, 240] width 17 height 254
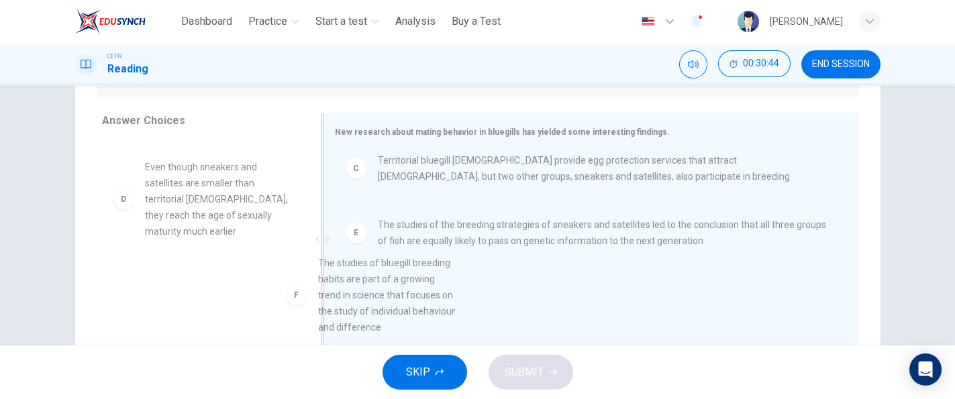
drag, startPoint x: 211, startPoint y: 280, endPoint x: 396, endPoint y: 280, distance: 184.6
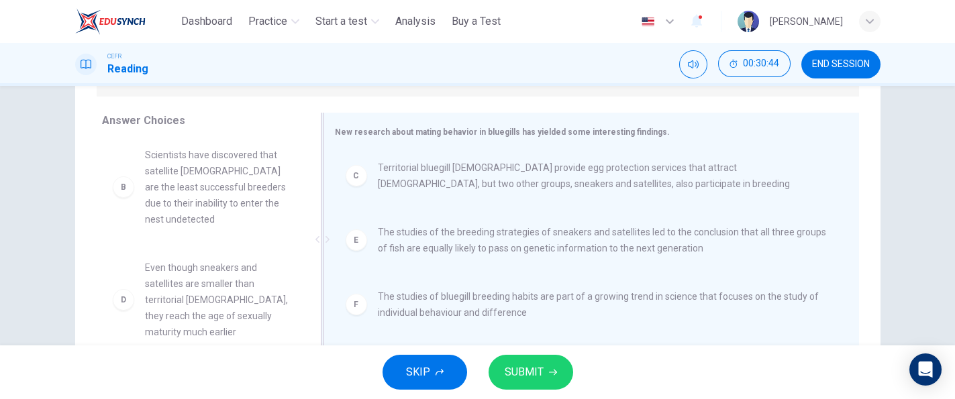
scroll to position [104, 0]
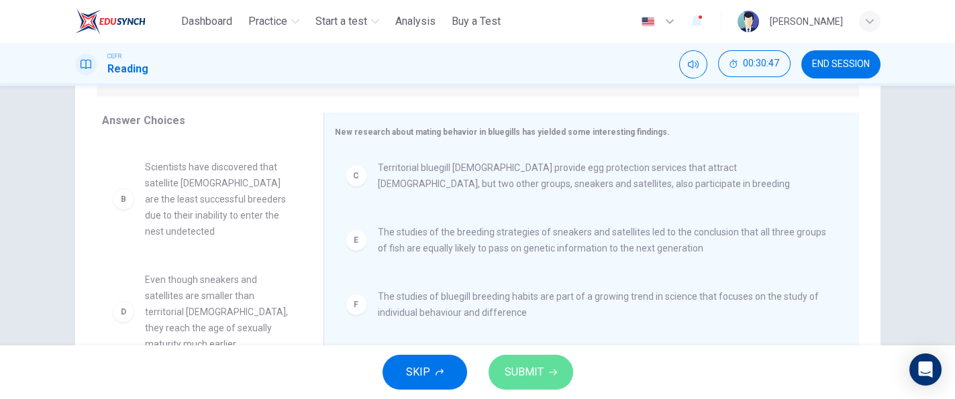
click at [507, 381] on span "SUBMIT" at bounding box center [524, 372] width 39 height 19
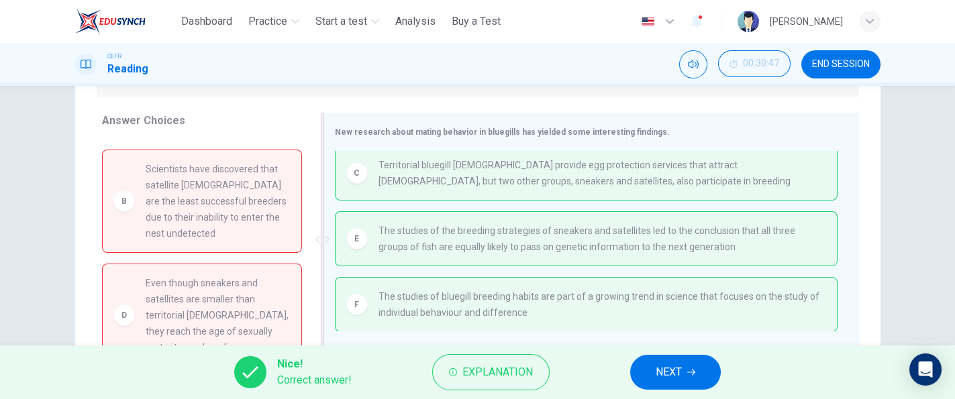
scroll to position [0, 0]
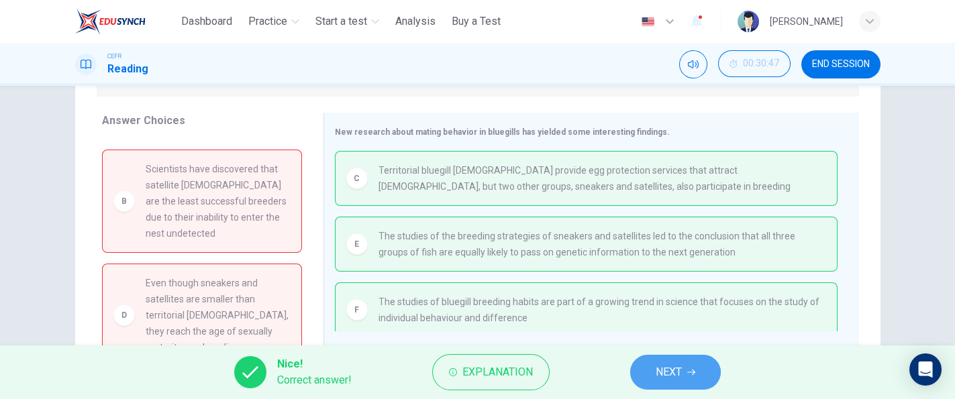
click at [655, 372] on button "NEXT" at bounding box center [675, 372] width 91 height 35
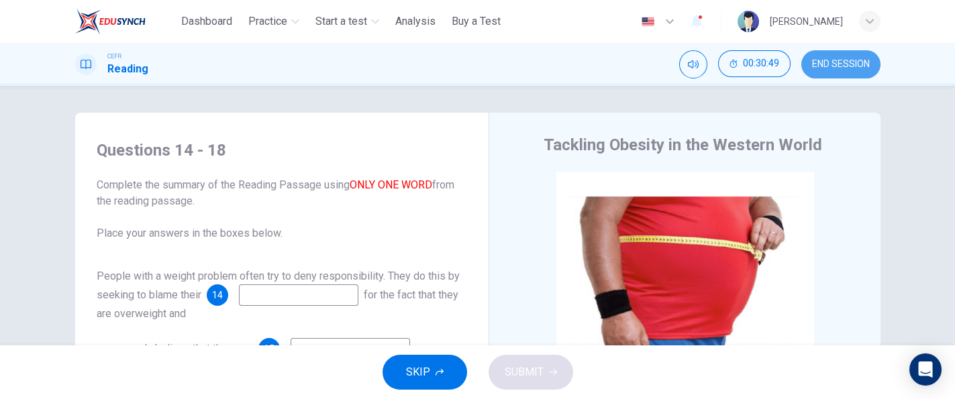
click at [838, 66] on span "END SESSION" at bounding box center [841, 64] width 58 height 11
